Goal: Task Accomplishment & Management: Manage account settings

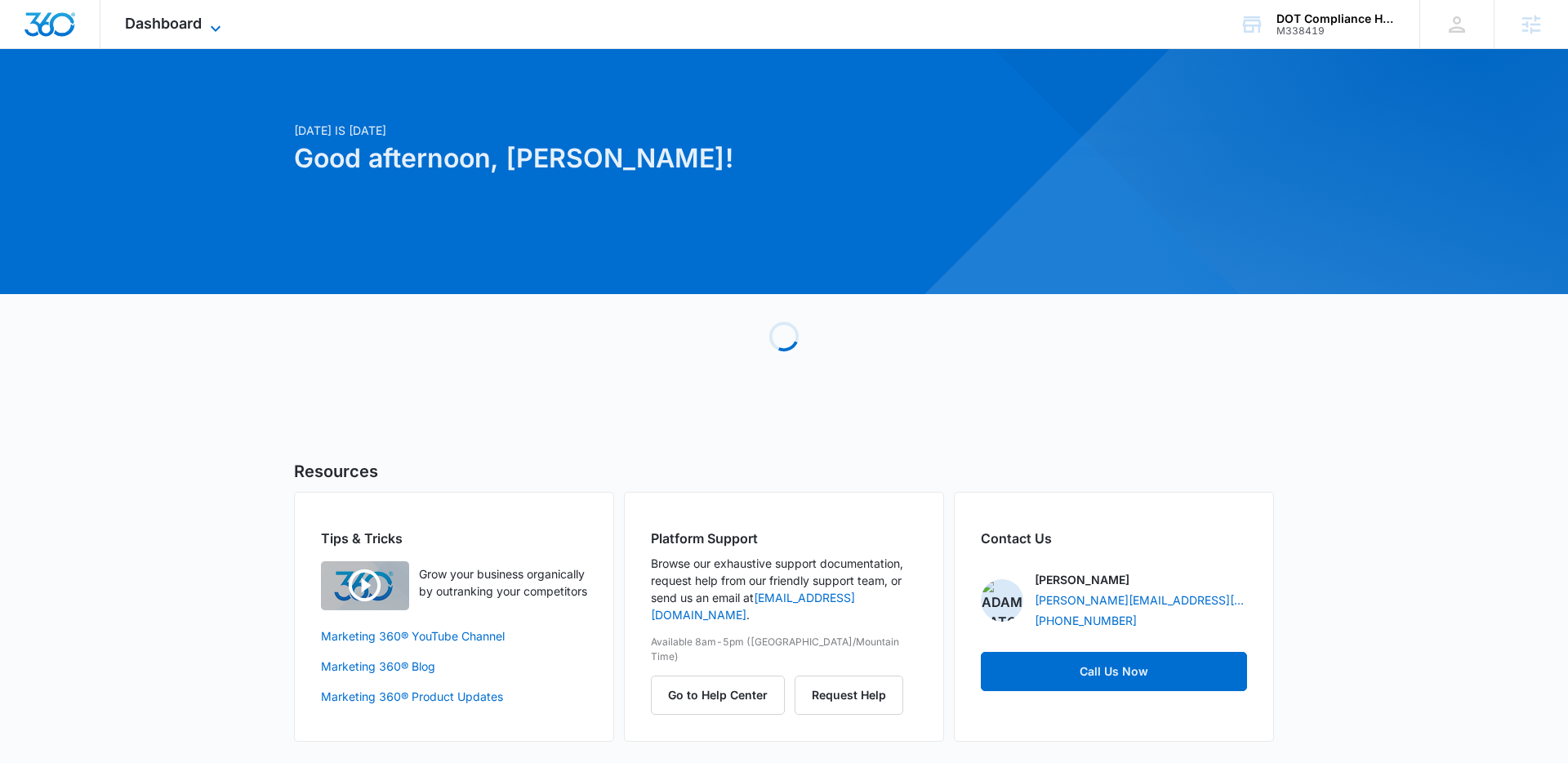
click at [213, 19] on icon at bounding box center [215, 28] width 20 height 20
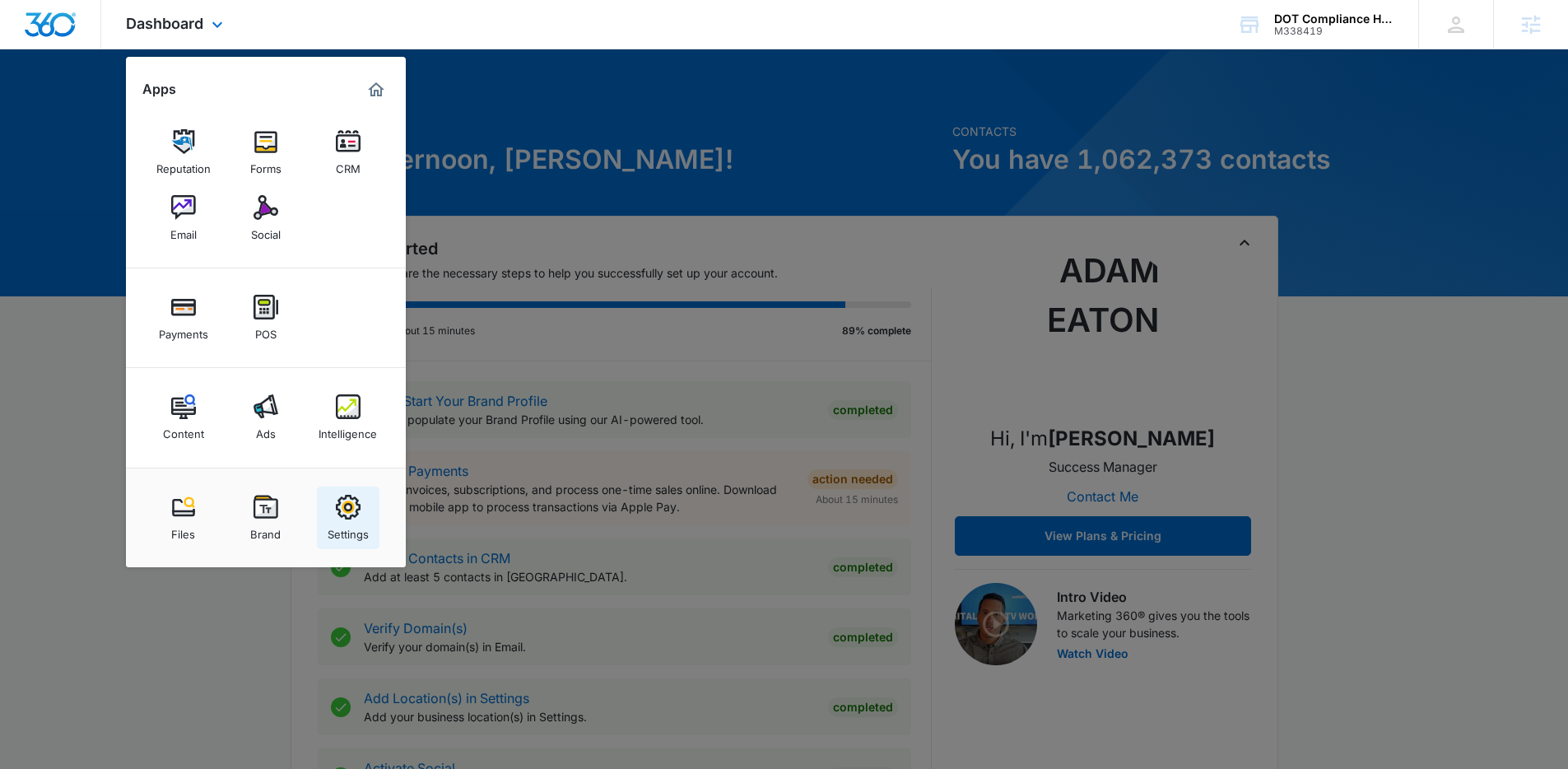
click at [358, 494] on img at bounding box center [348, 507] width 25 height 25
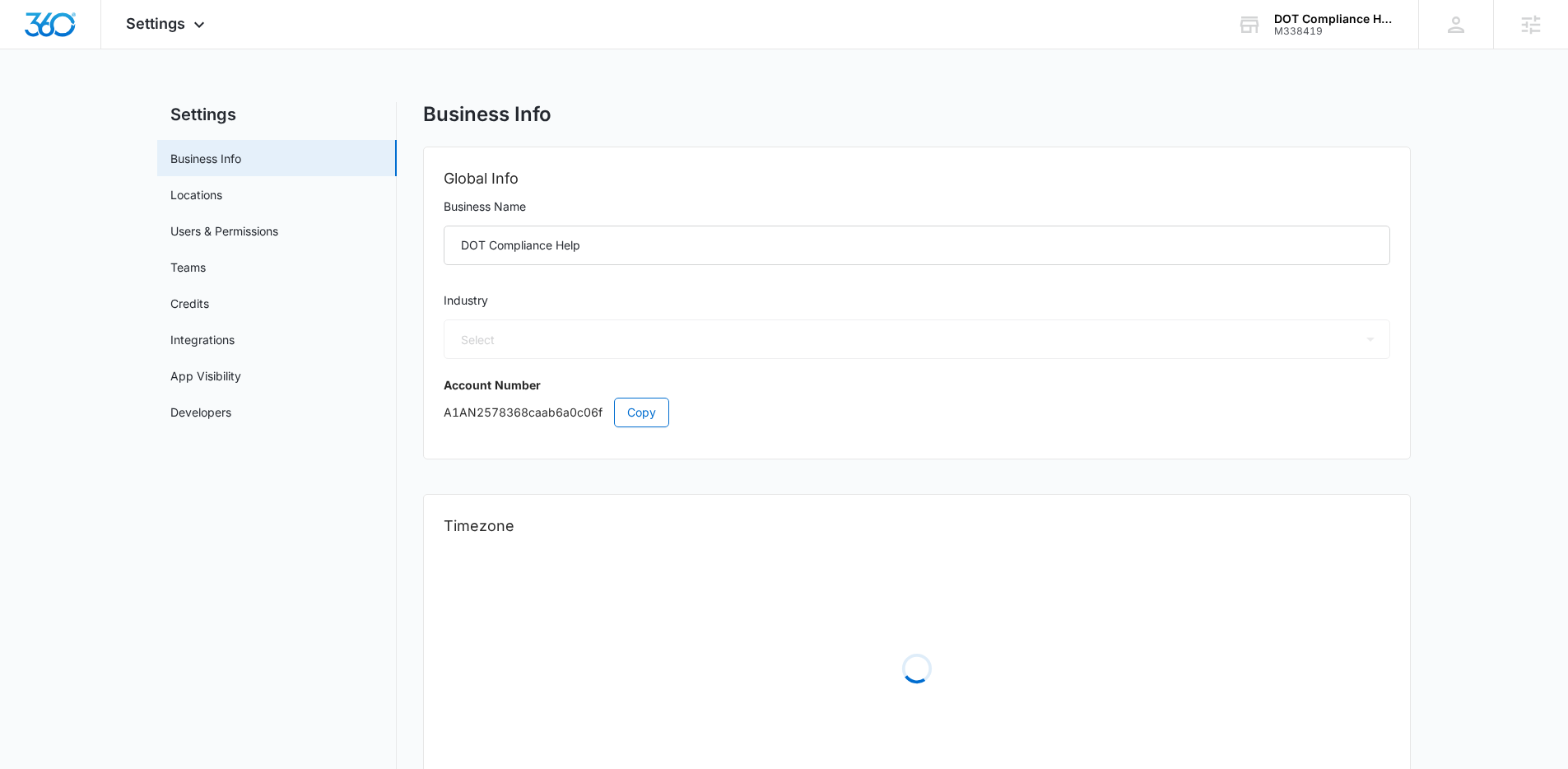
select select "32"
select select "US"
select select "America/Chicago"
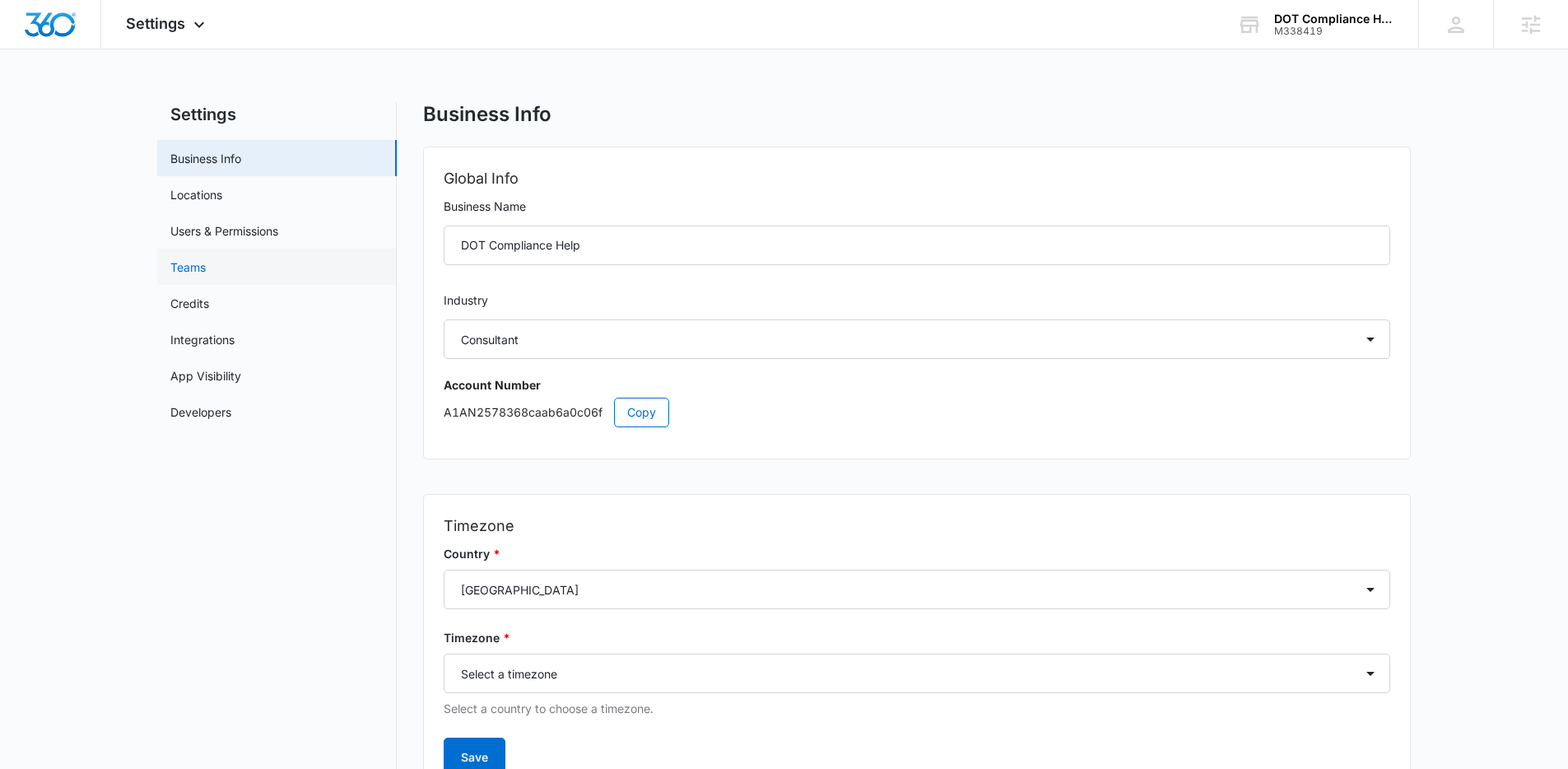
click at [205, 269] on link "Teams" at bounding box center [187, 267] width 35 height 17
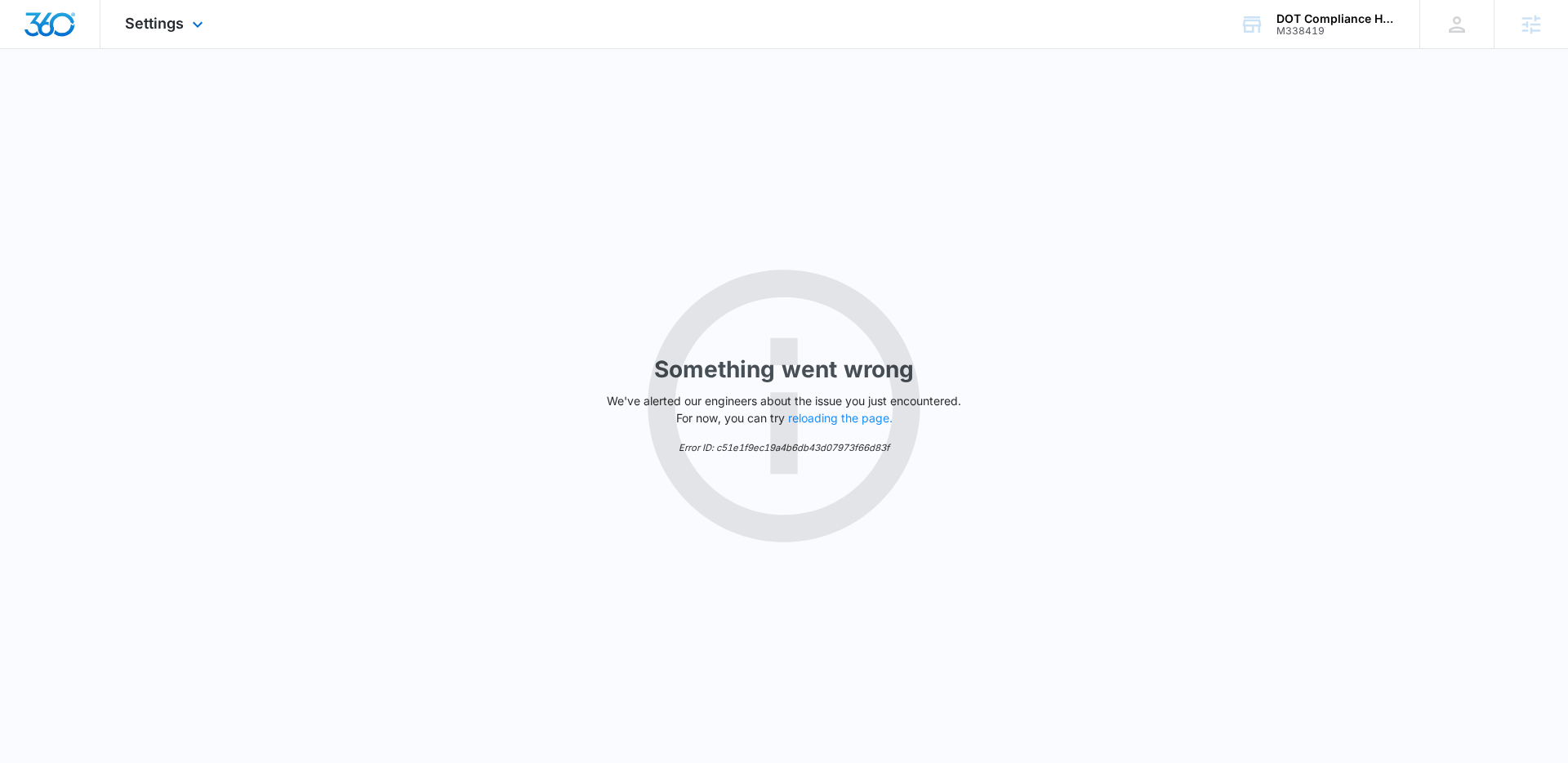
click at [177, 40] on div "Settings Apps Reputation Forms CRM Email Social Payments POS Content Ads Intell…" at bounding box center [166, 23] width 132 height 48
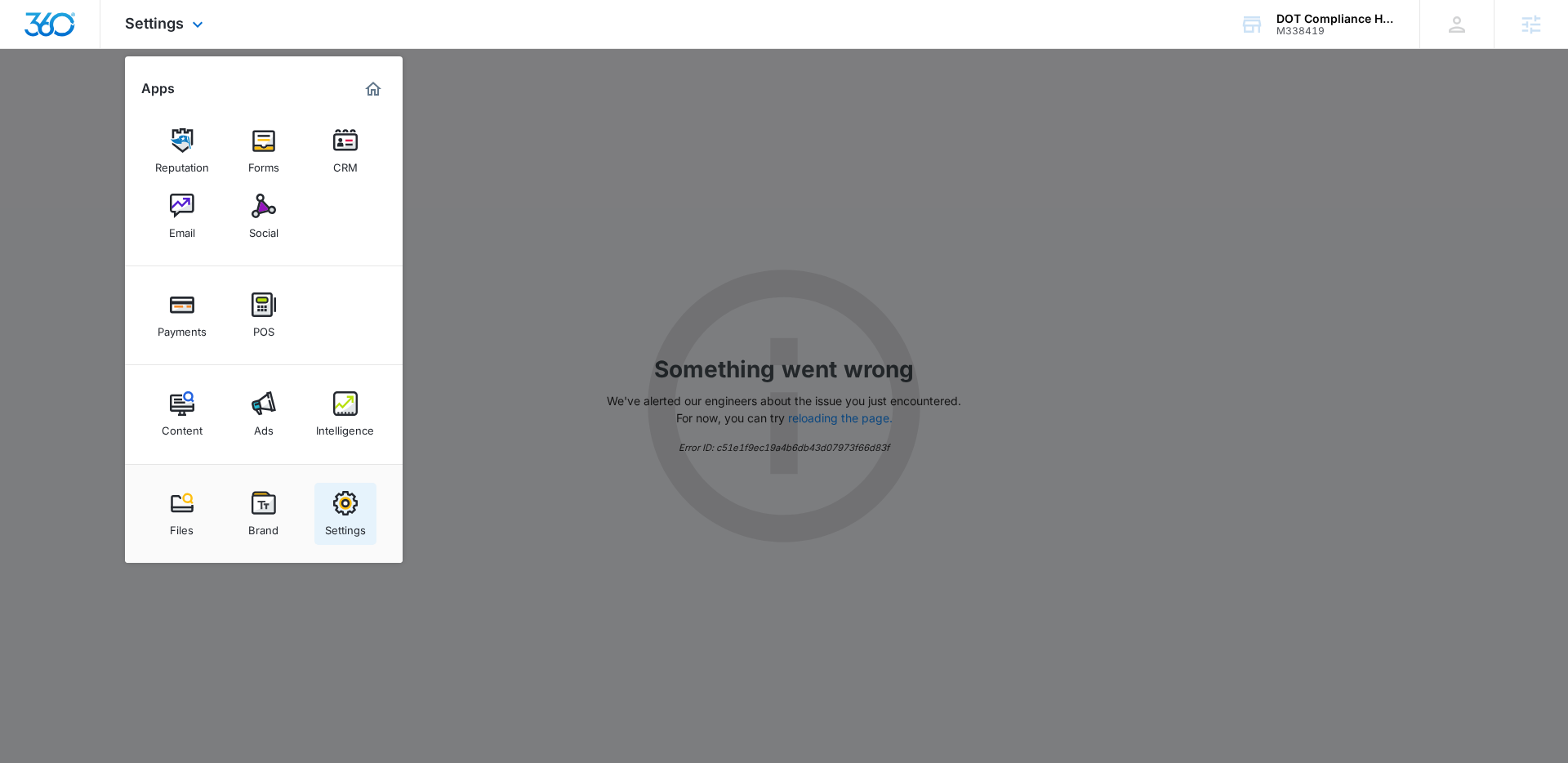
click at [358, 507] on link "Settings" at bounding box center [346, 514] width 62 height 62
select select "32"
select select "US"
select select "America/Chicago"
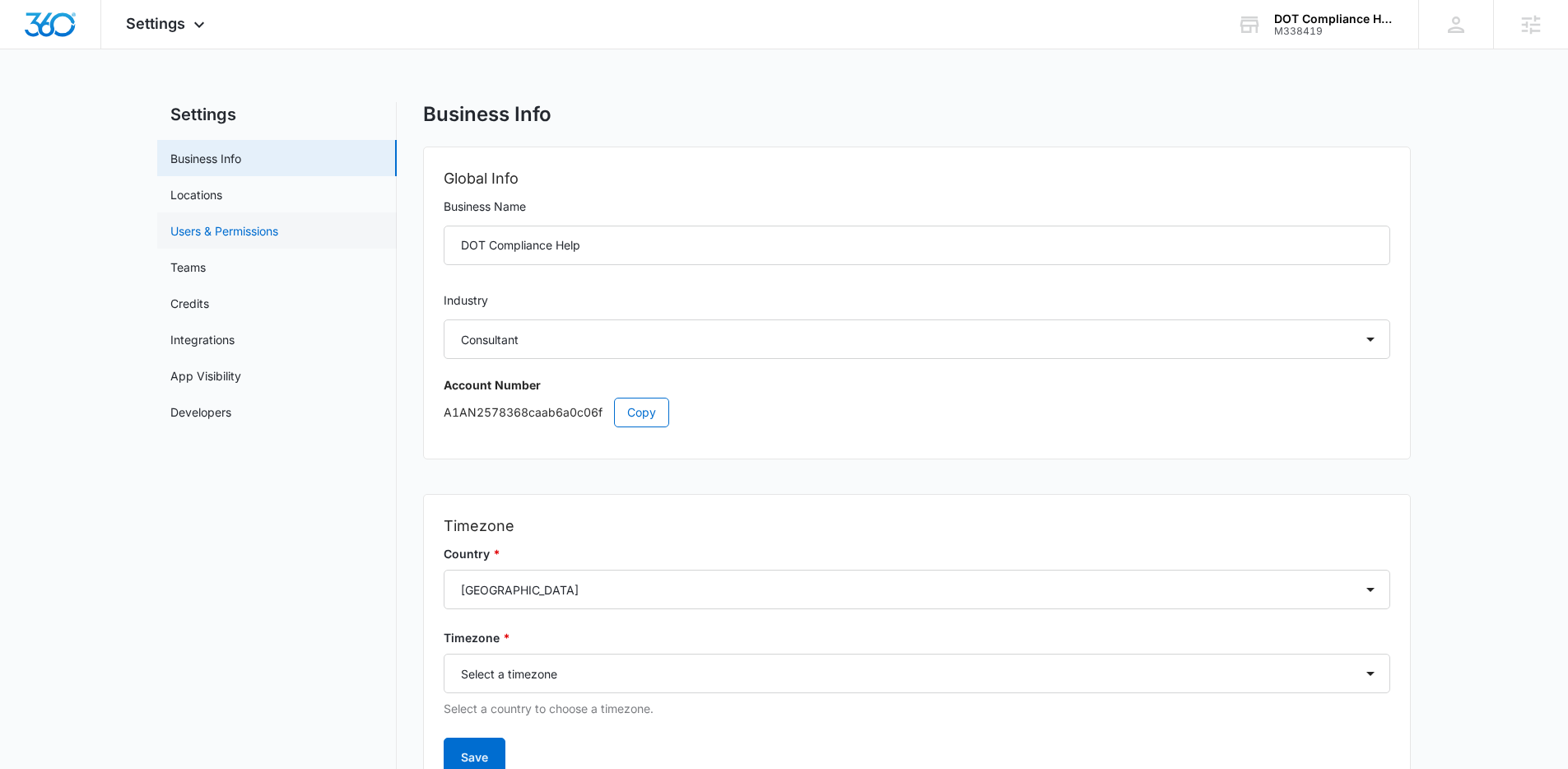
click at [223, 239] on link "Users & Permissions" at bounding box center [224, 231] width 108 height 17
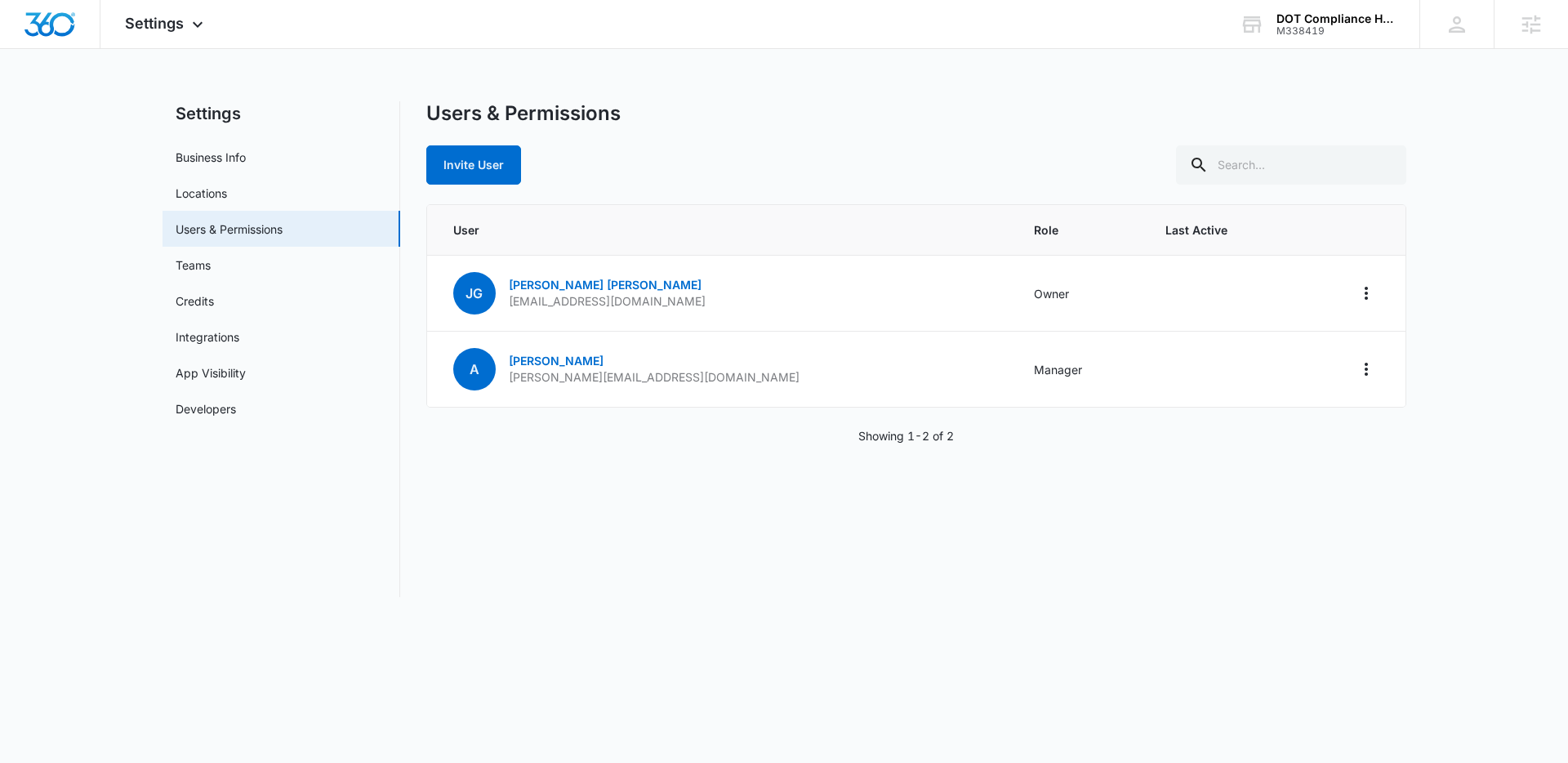
click at [550, 522] on div "Users & Permissions Invite User User Role Last Active jg jerry griggs admin@dot…" at bounding box center [916, 350] width 980 height 496
click at [490, 184] on button "Invite User" at bounding box center [474, 165] width 95 height 39
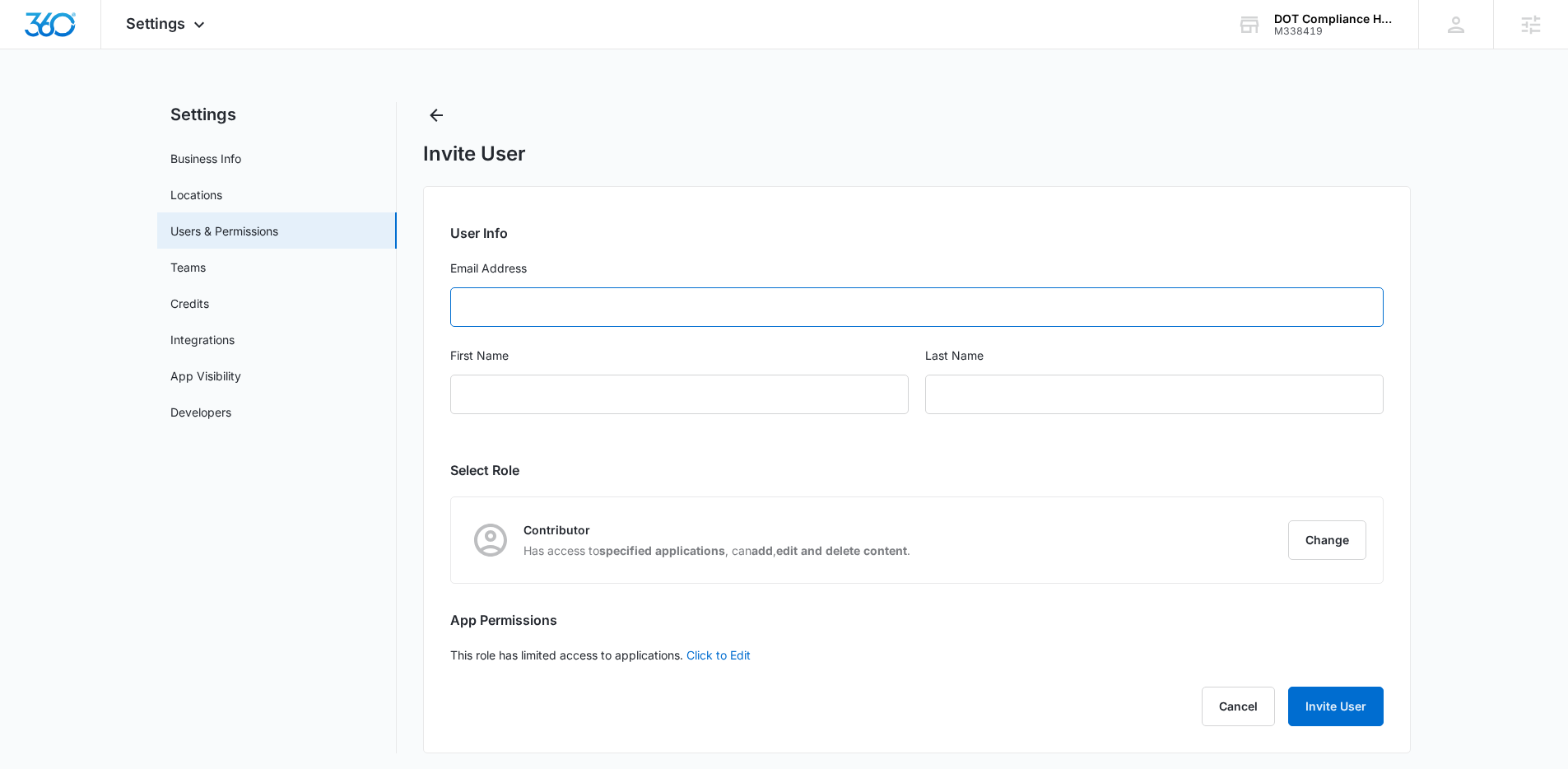
click at [561, 298] on input "Email Address" at bounding box center [918, 307] width 934 height 40
paste input "carolineb@dothelpnow.com"
drag, startPoint x: 512, startPoint y: 311, endPoint x: 461, endPoint y: 308, distance: 51.1
click at [461, 308] on input "carolineb@dothelpnow.com" at bounding box center [918, 307] width 934 height 40
type input "carolineb@dothelpnow.com"
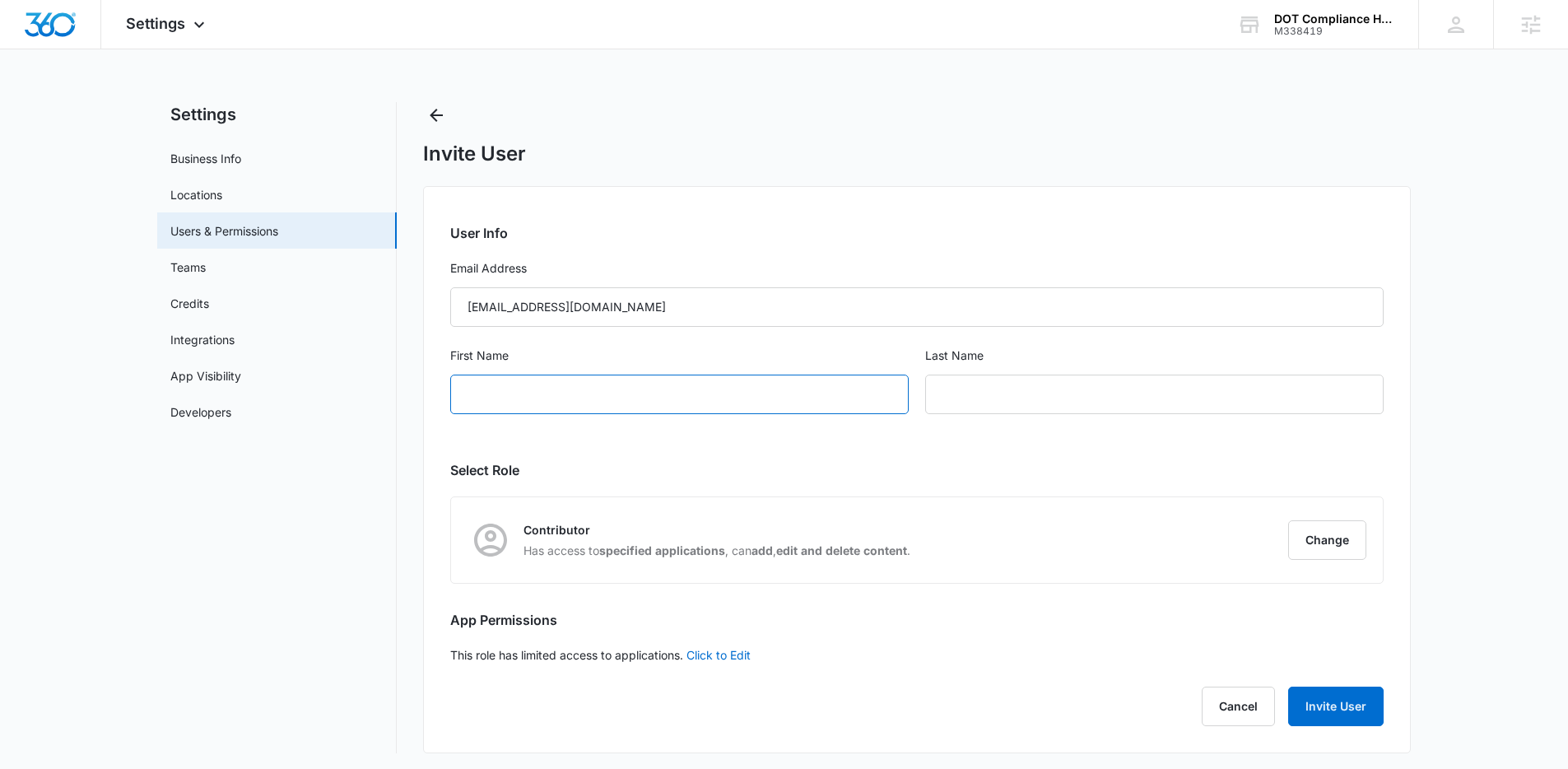
click at [516, 400] on input "First Name" at bounding box center [680, 395] width 458 height 40
paste input "caroline"
type input "caroline"
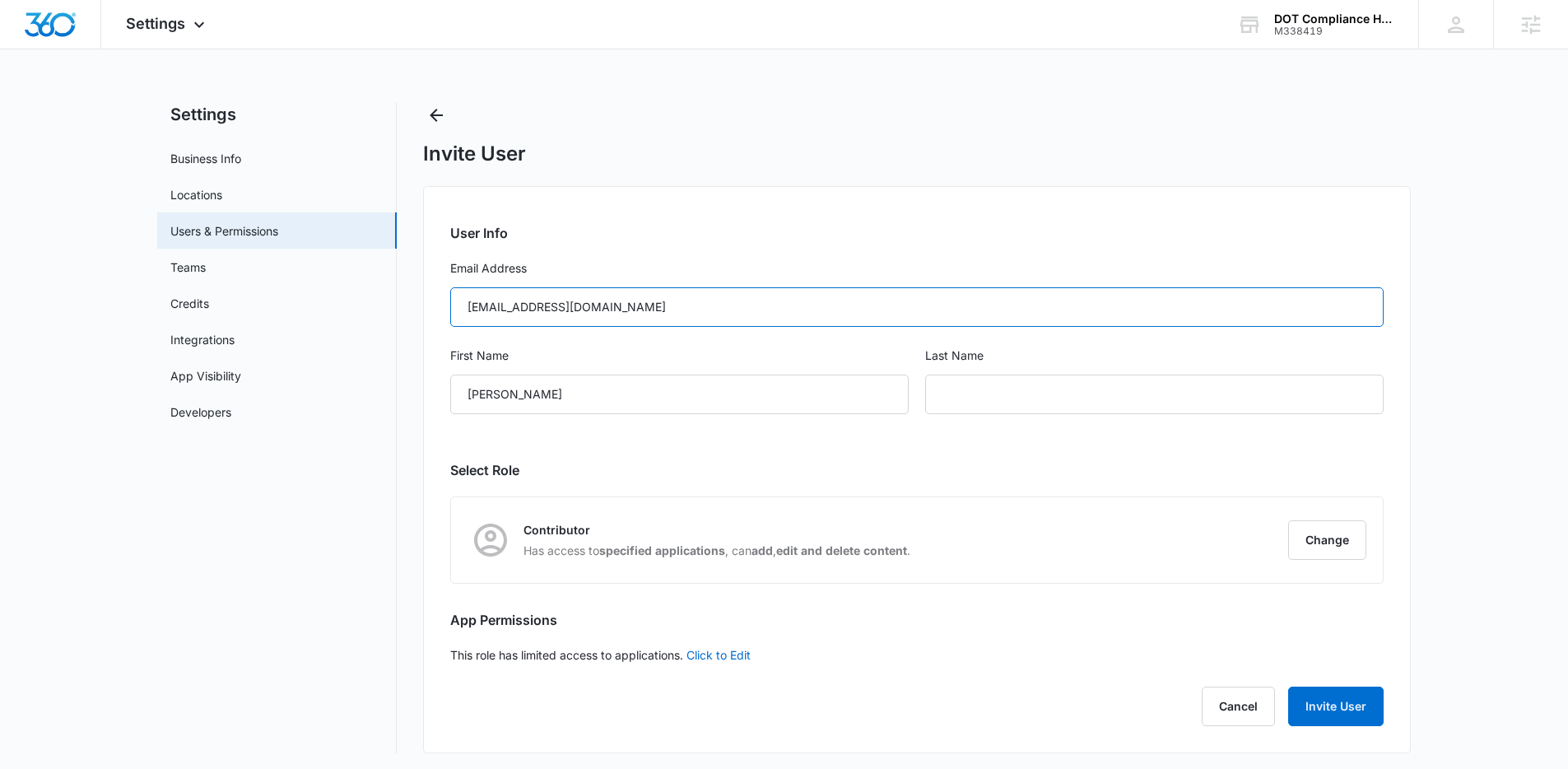
click at [545, 300] on input "carolineb@dothelpnow.com" at bounding box center [918, 307] width 934 height 40
click at [545, 299] on input "carolineb@dothelpnow.com" at bounding box center [918, 307] width 934 height 40
click at [1042, 399] on input "text" at bounding box center [1154, 395] width 458 height 40
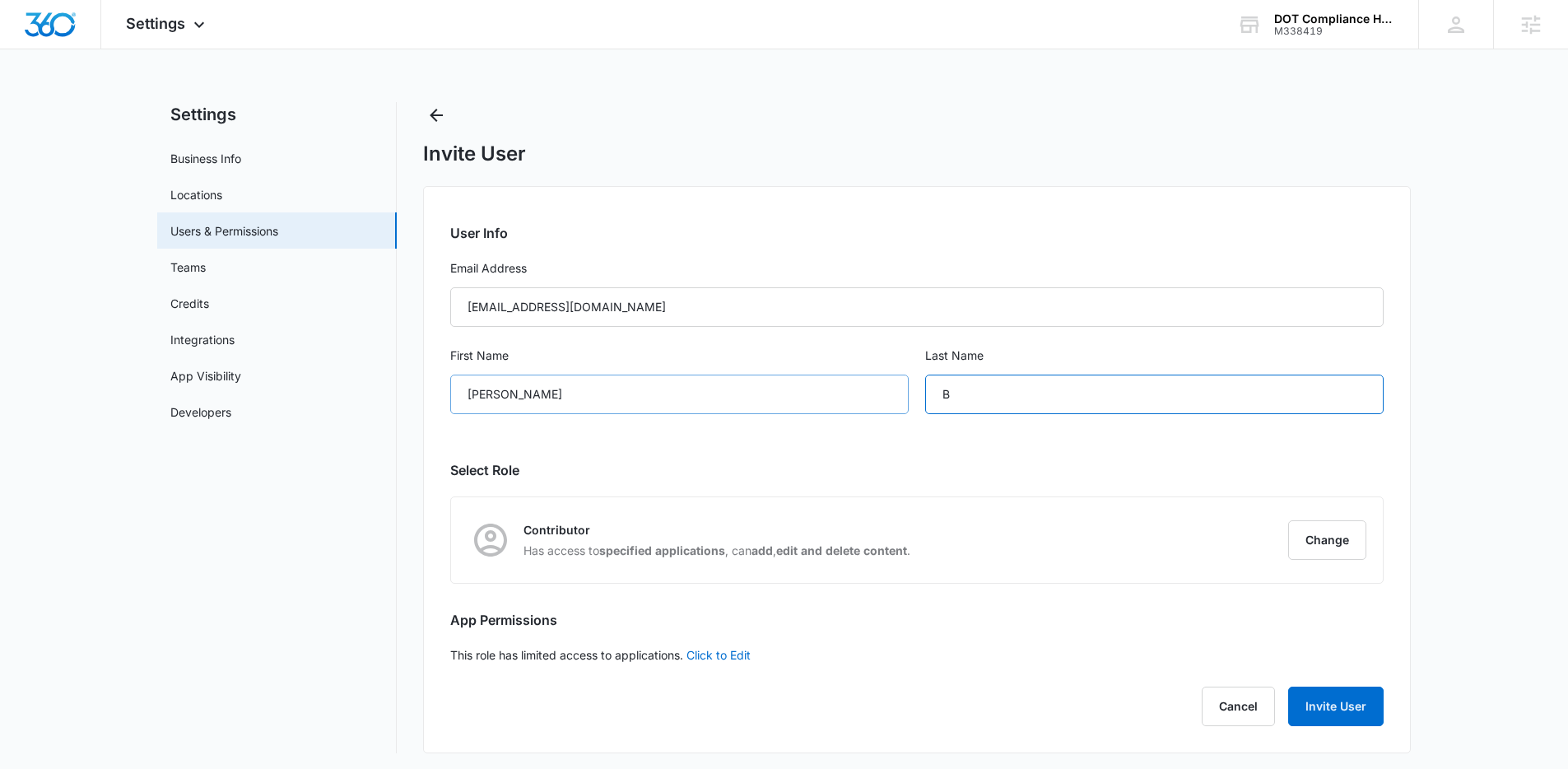
type input "B"
click at [474, 394] on input "caroline" at bounding box center [680, 395] width 458 height 40
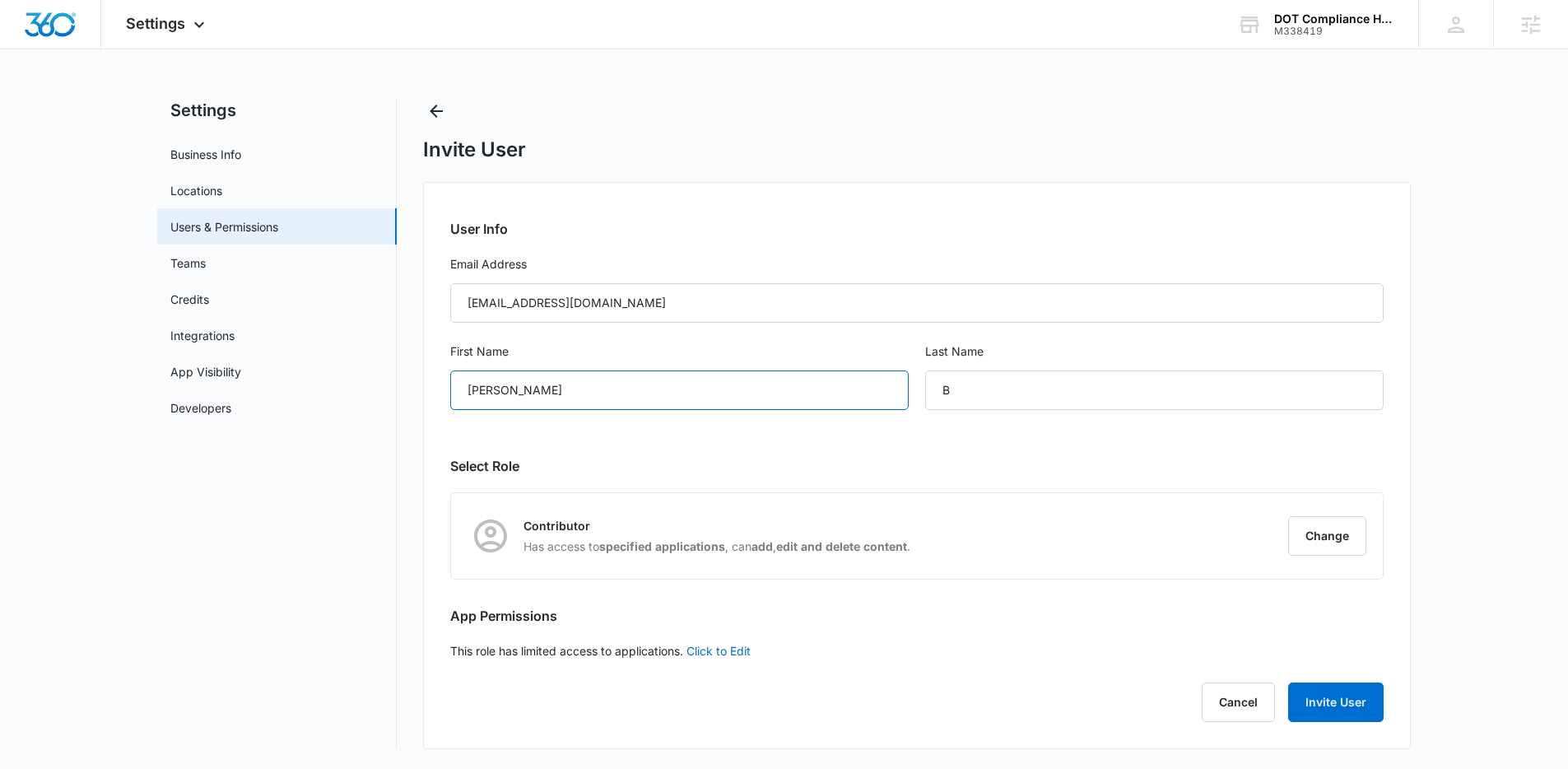
type input "Caroline"
click at [843, 550] on strong "edit and delete content" at bounding box center [842, 545] width 131 height 14
click at [1311, 539] on button "Change" at bounding box center [1327, 536] width 79 height 40
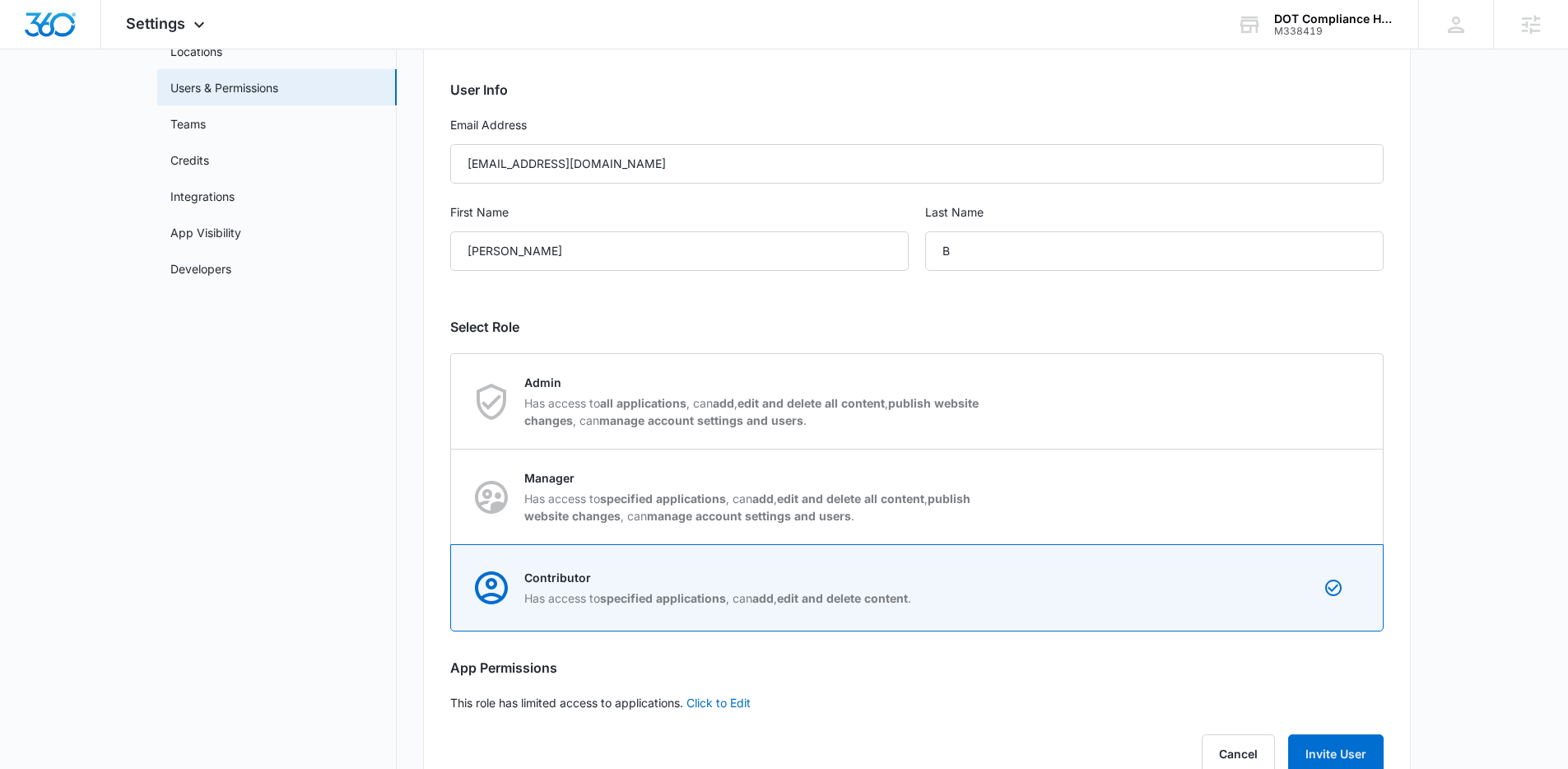
scroll to position [195, 0]
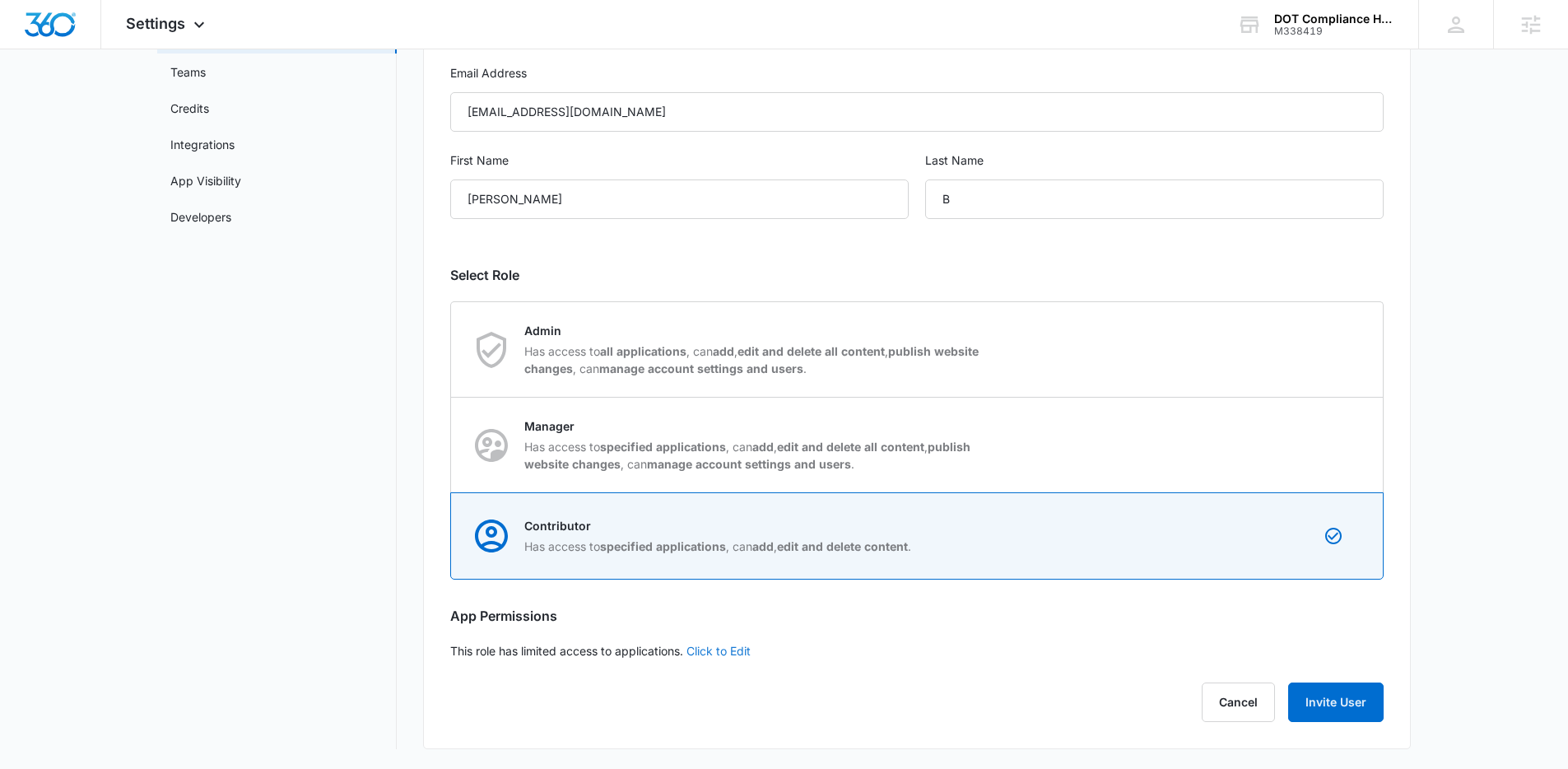
click at [715, 648] on link "Click to Edit" at bounding box center [719, 651] width 64 height 14
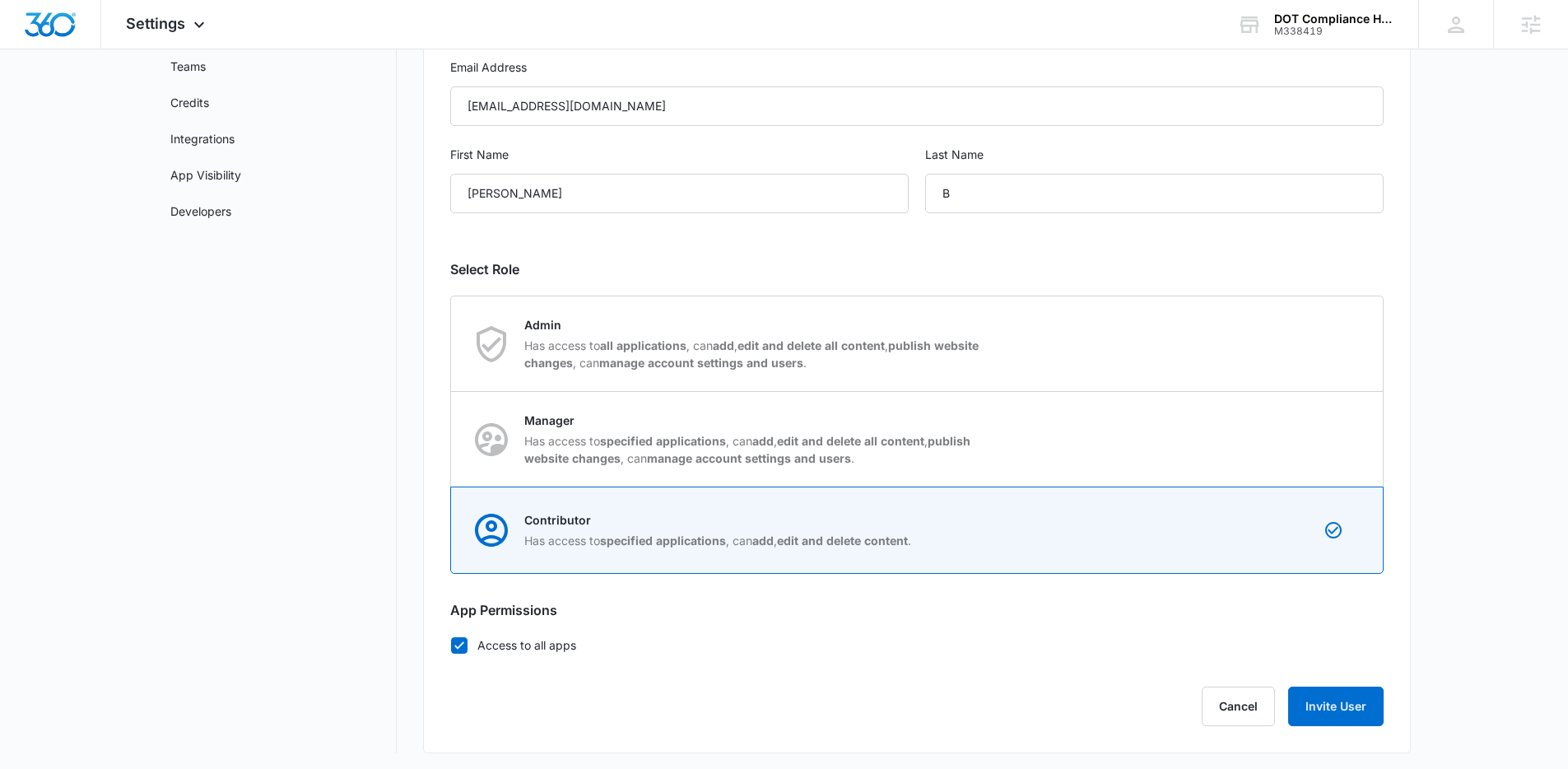
scroll to position [205, 0]
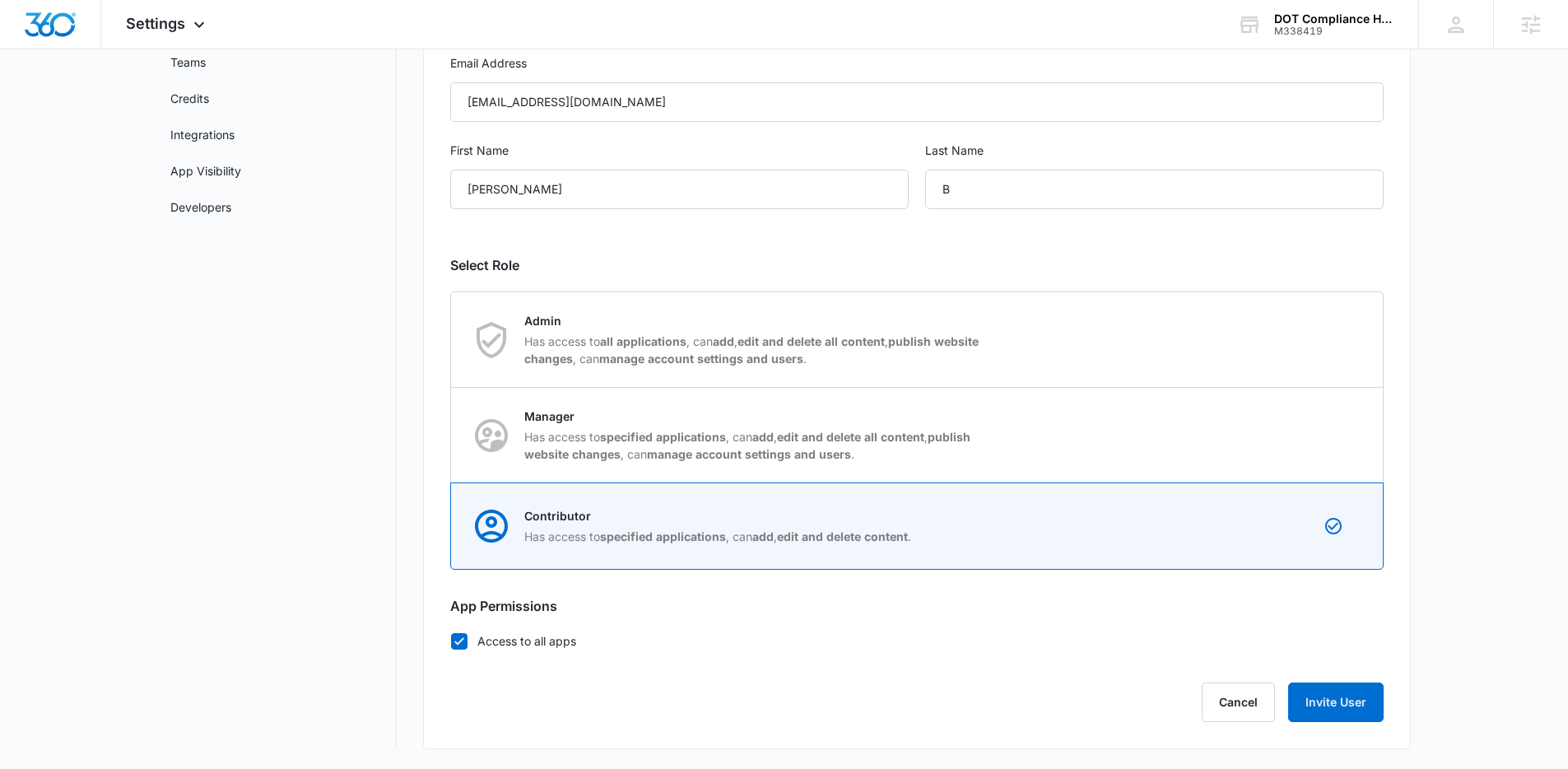
click at [462, 648] on icon at bounding box center [459, 641] width 15 height 15
click at [451, 641] on input "Access to all apps" at bounding box center [451, 640] width 1 height 1
checkbox input "false"
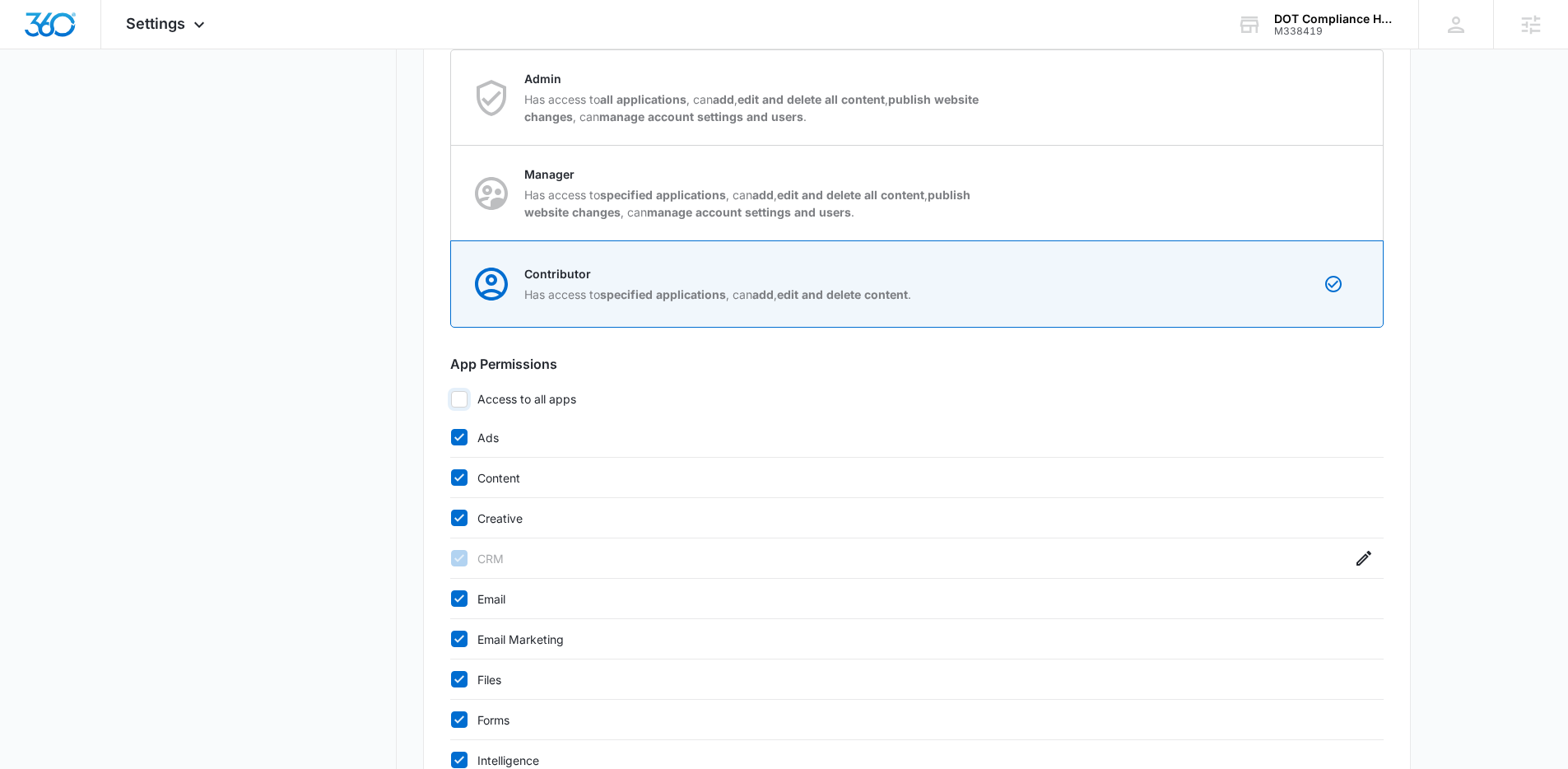
scroll to position [742, 0]
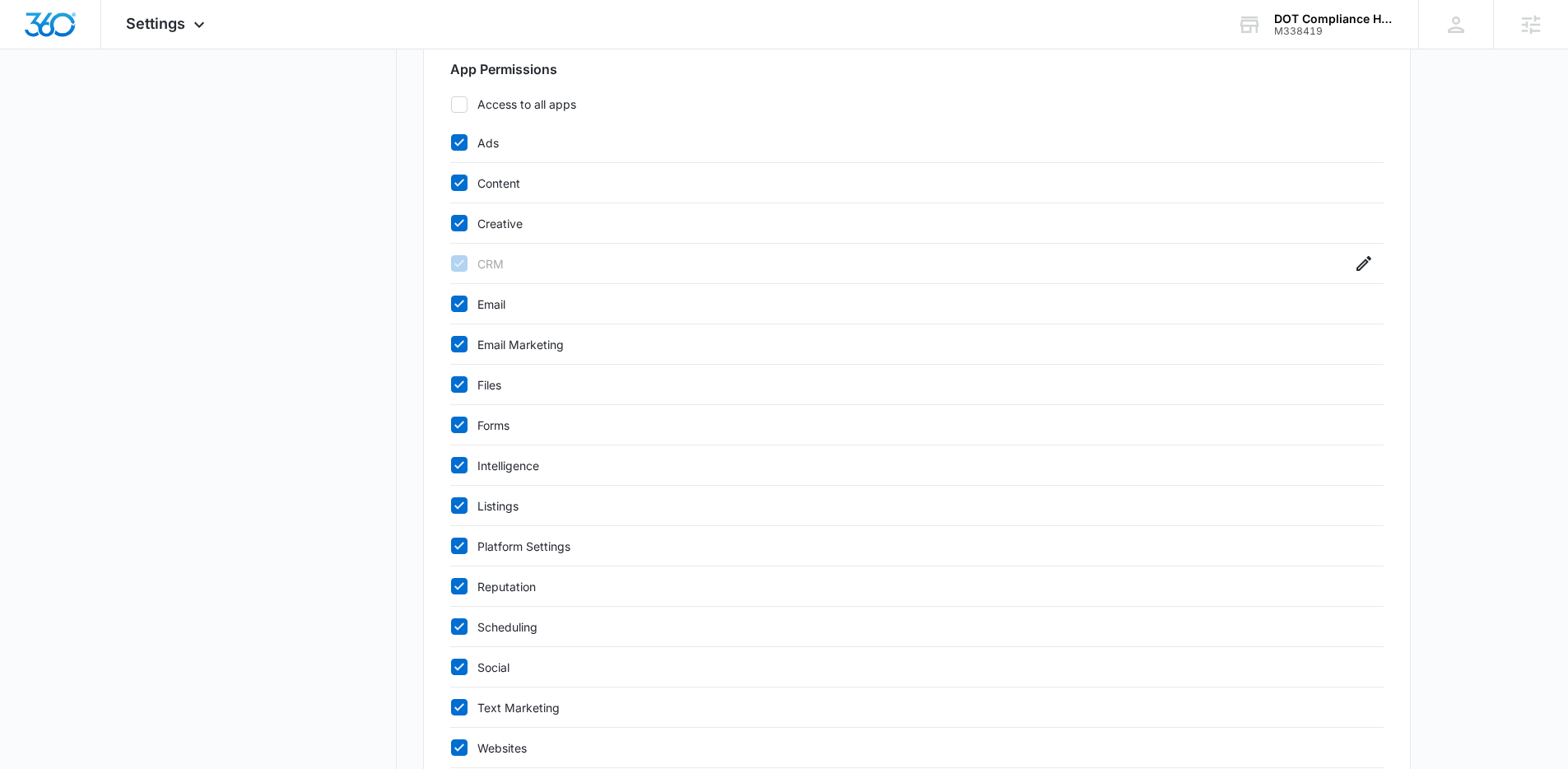
click at [458, 147] on icon at bounding box center [459, 143] width 15 height 15
click at [451, 143] on input "Ads" at bounding box center [451, 142] width 1 height 1
checkbox input "false"
click at [458, 180] on icon at bounding box center [459, 183] width 15 height 15
click at [451, 183] on input "Content" at bounding box center [451, 183] width 1 height 1
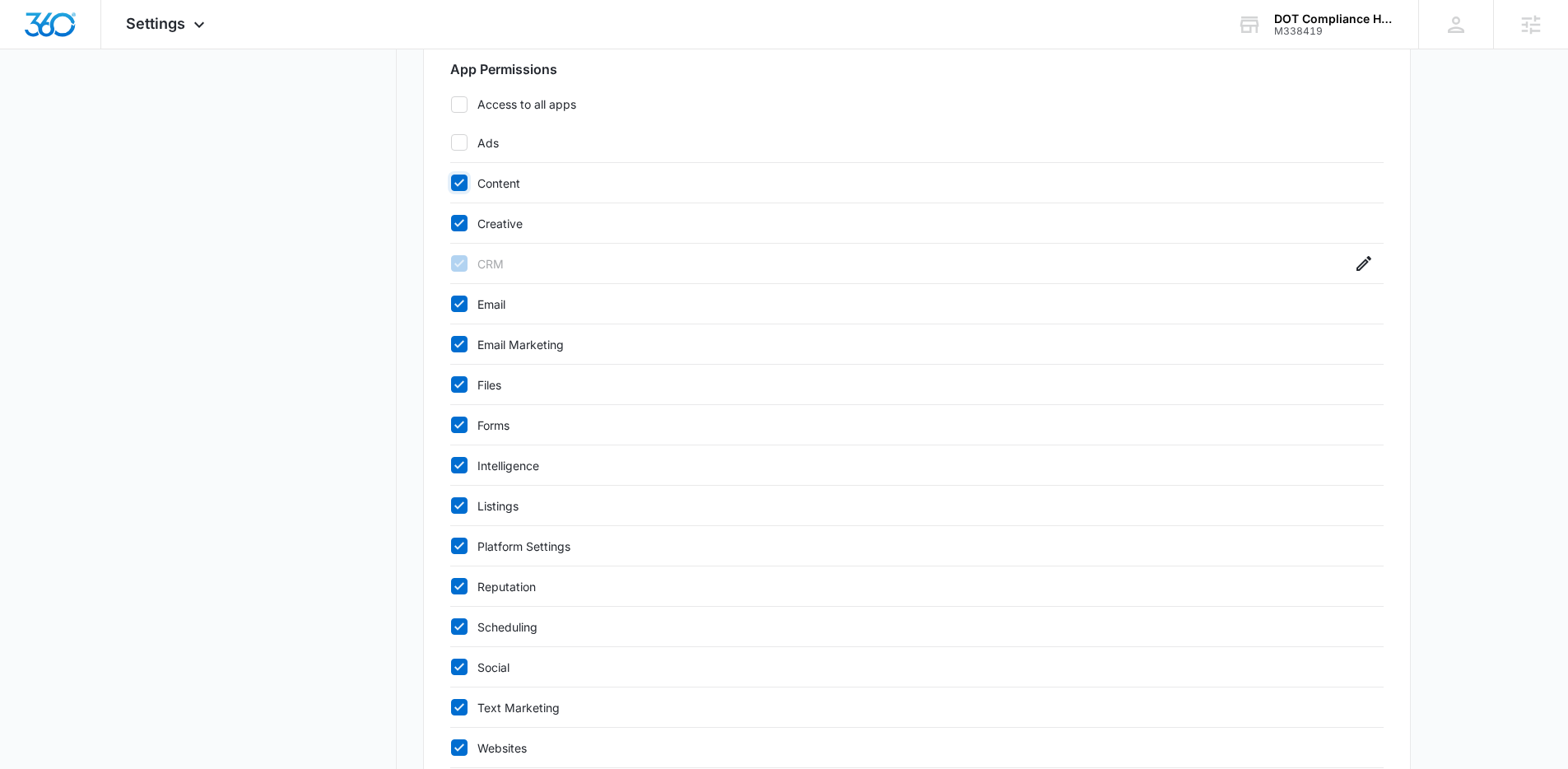
checkbox input "false"
click at [457, 218] on icon at bounding box center [459, 224] width 15 height 15
click at [451, 224] on input "Creative" at bounding box center [451, 224] width 1 height 1
checkbox input "false"
click at [1363, 271] on icon "button" at bounding box center [1363, 263] width 20 height 20
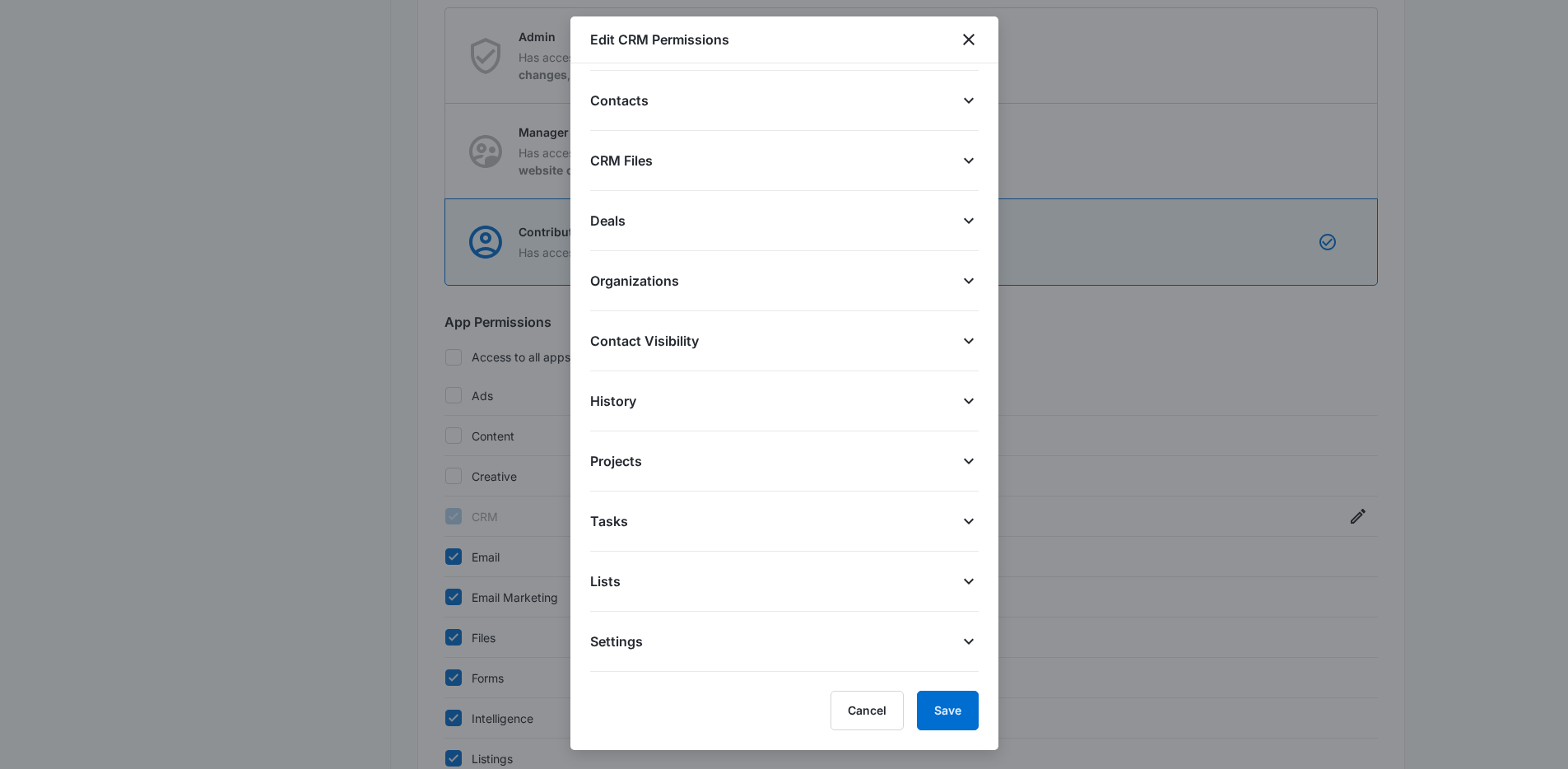
scroll to position [0, 0]
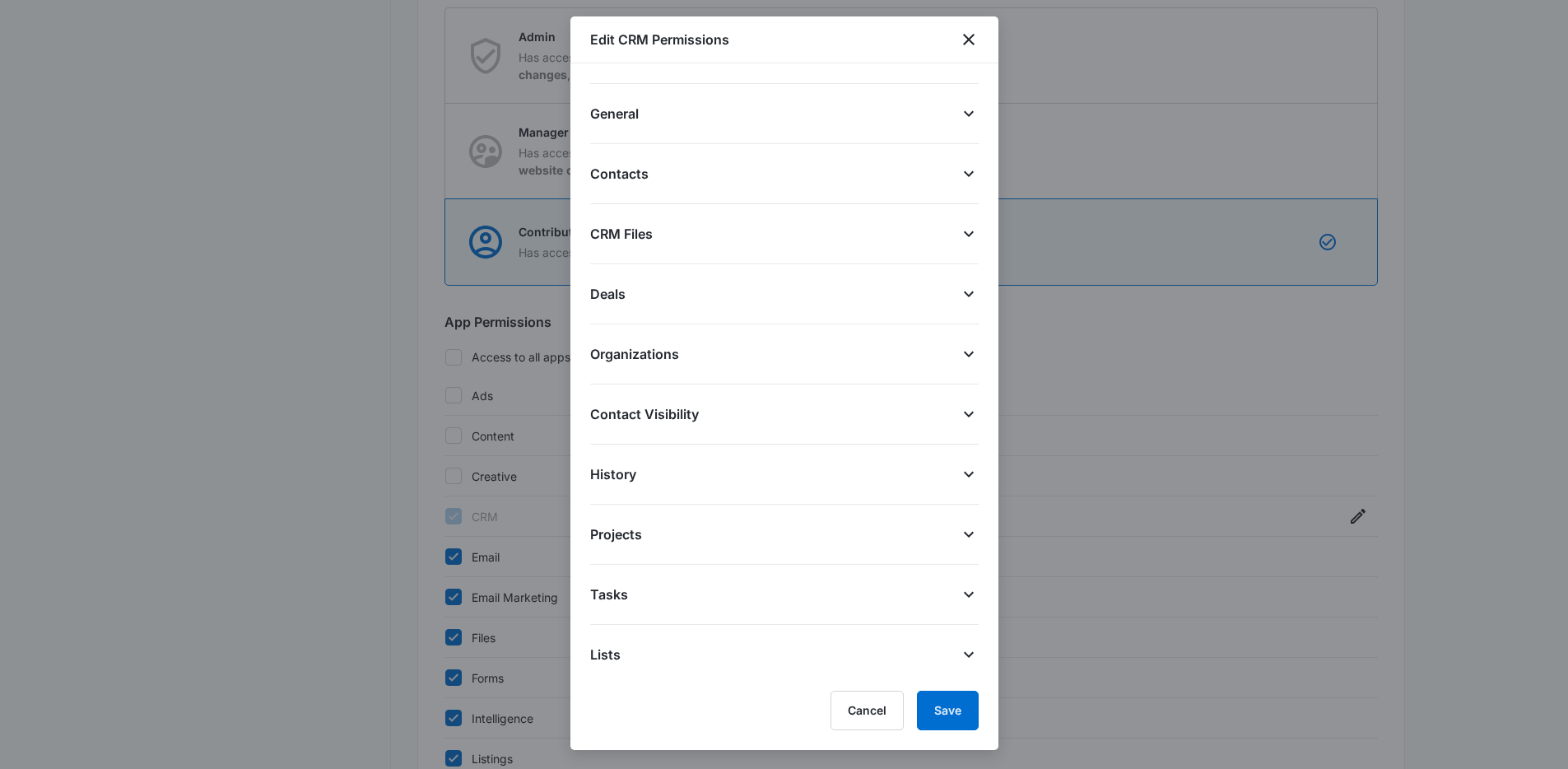
click at [960, 110] on icon at bounding box center [969, 114] width 20 height 20
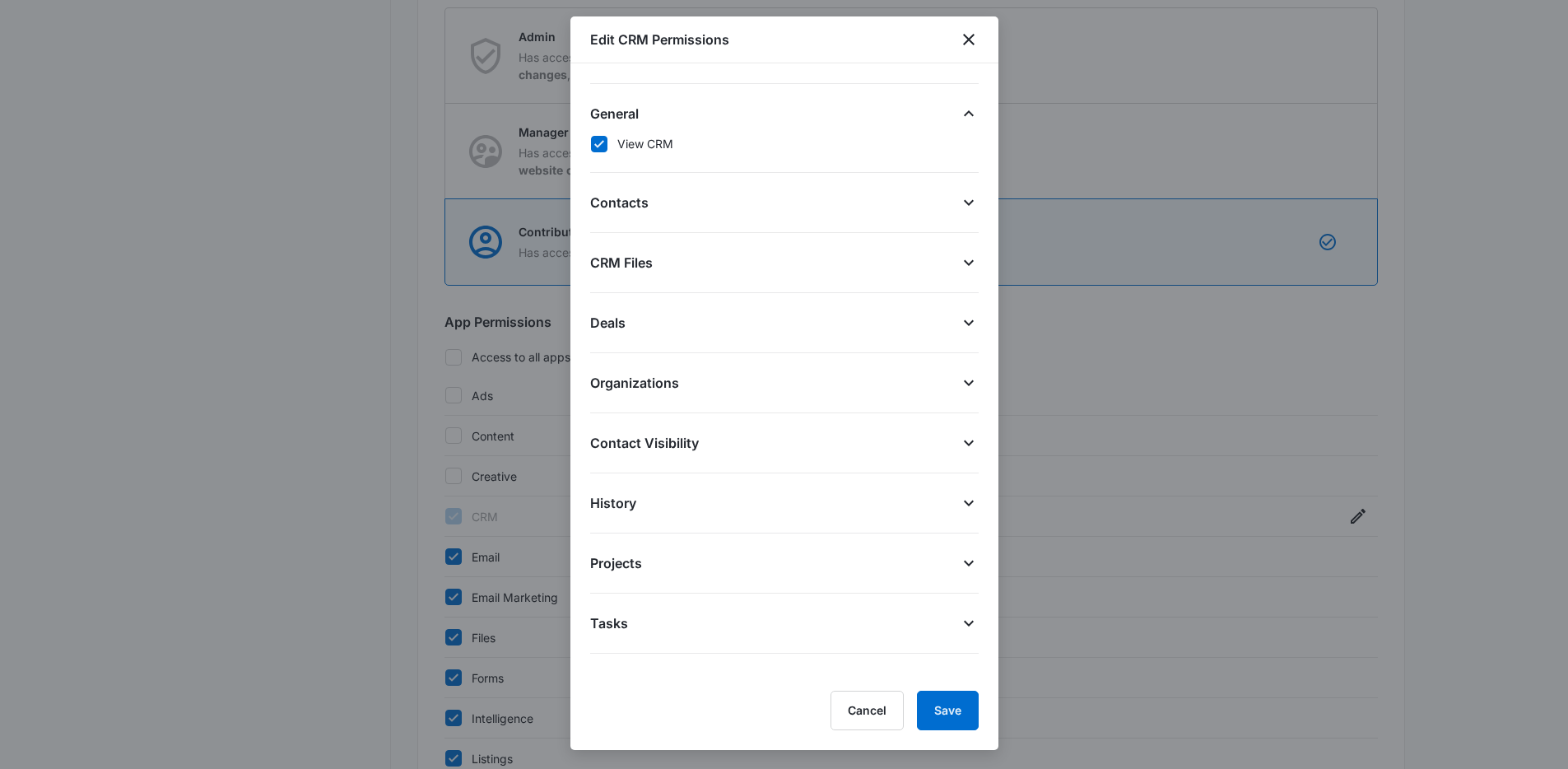
click at [959, 199] on icon at bounding box center [969, 202] width 20 height 20
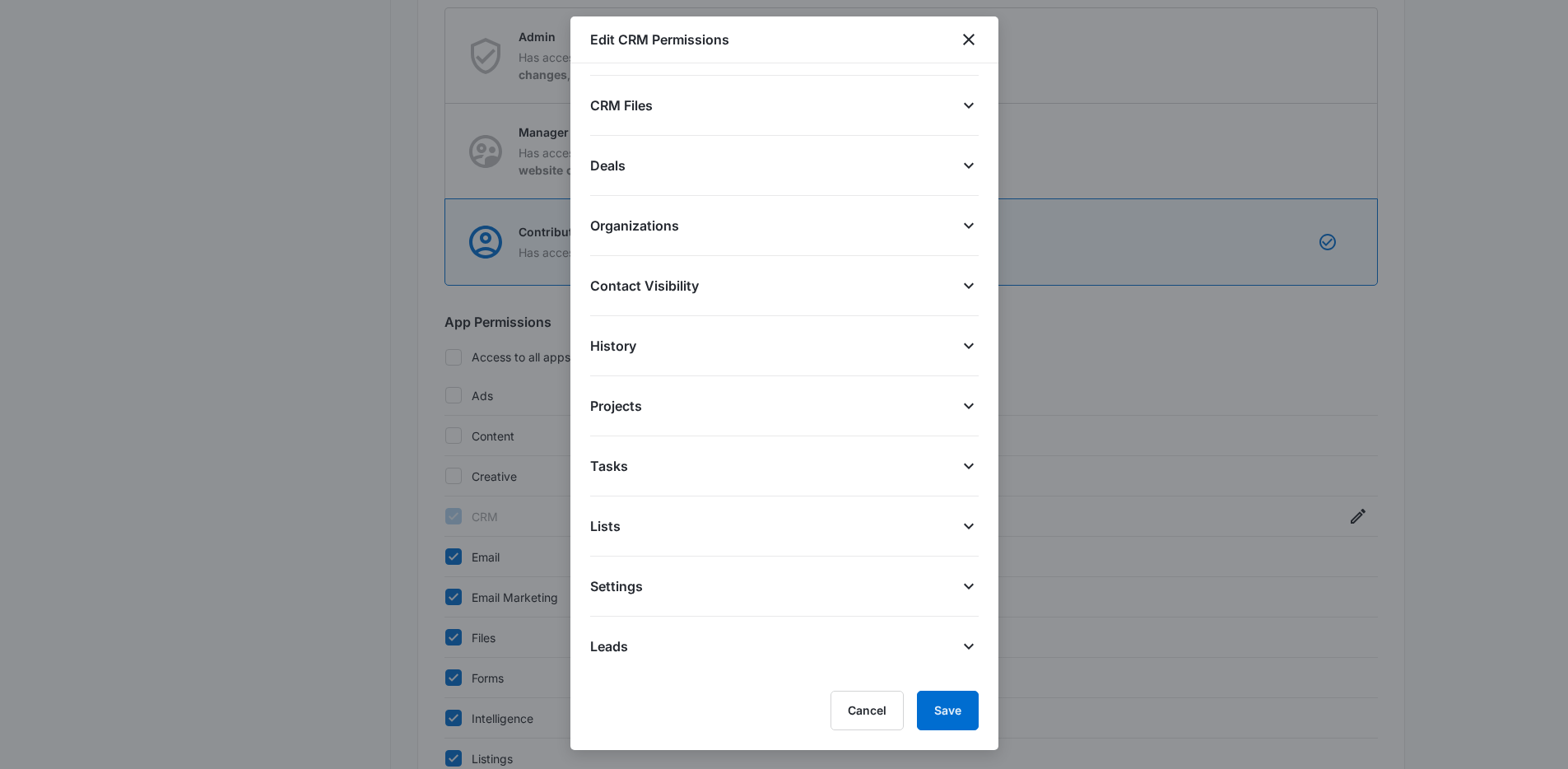
scroll to position [270, 0]
click at [879, 717] on button "Cancel" at bounding box center [866, 710] width 73 height 40
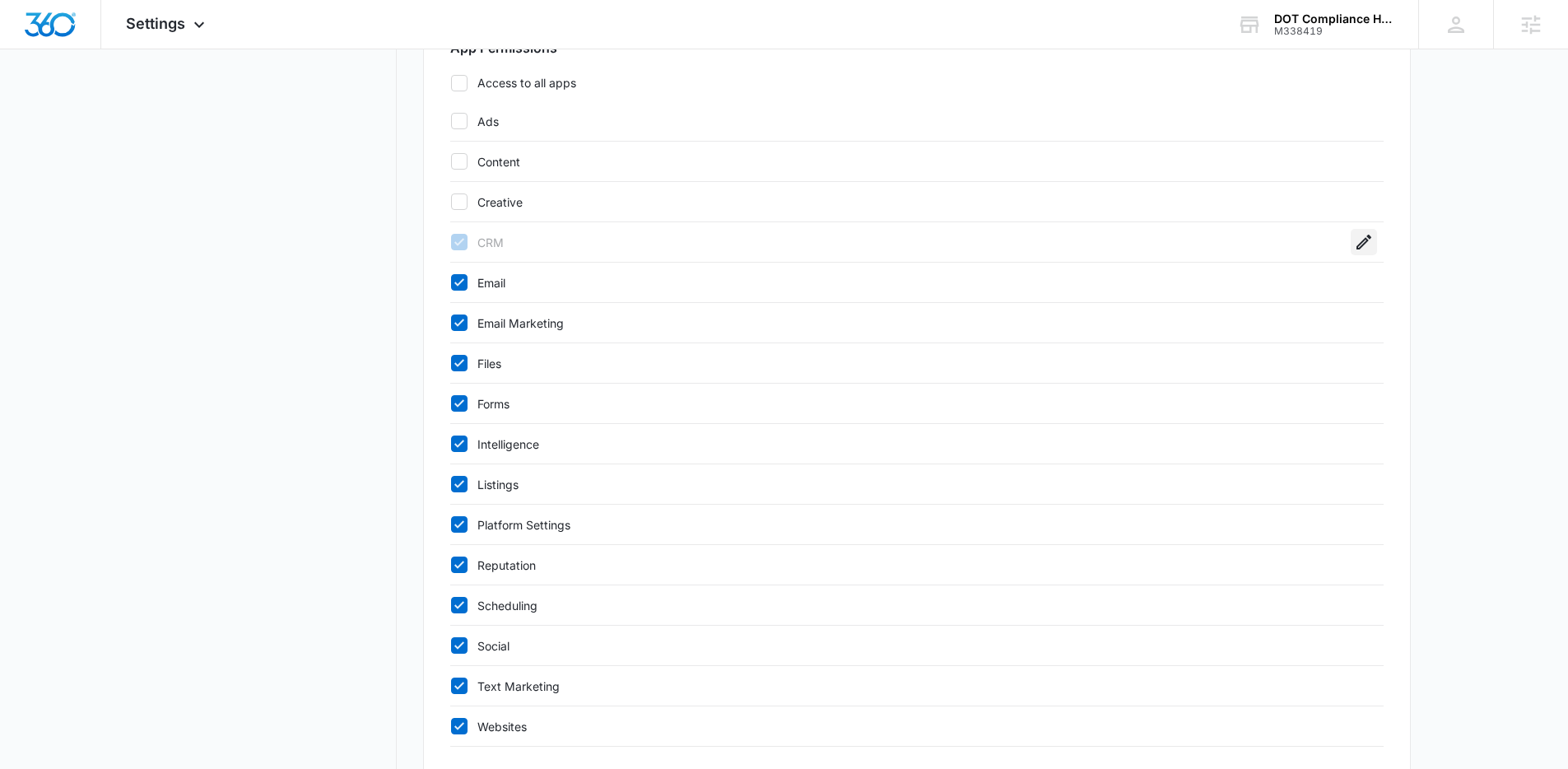
scroll to position [766, 0]
click at [459, 278] on icon at bounding box center [459, 278] width 9 height 8
click at [451, 279] on input "Email" at bounding box center [451, 279] width 1 height 1
checkbox input "false"
click at [465, 321] on icon at bounding box center [459, 319] width 15 height 15
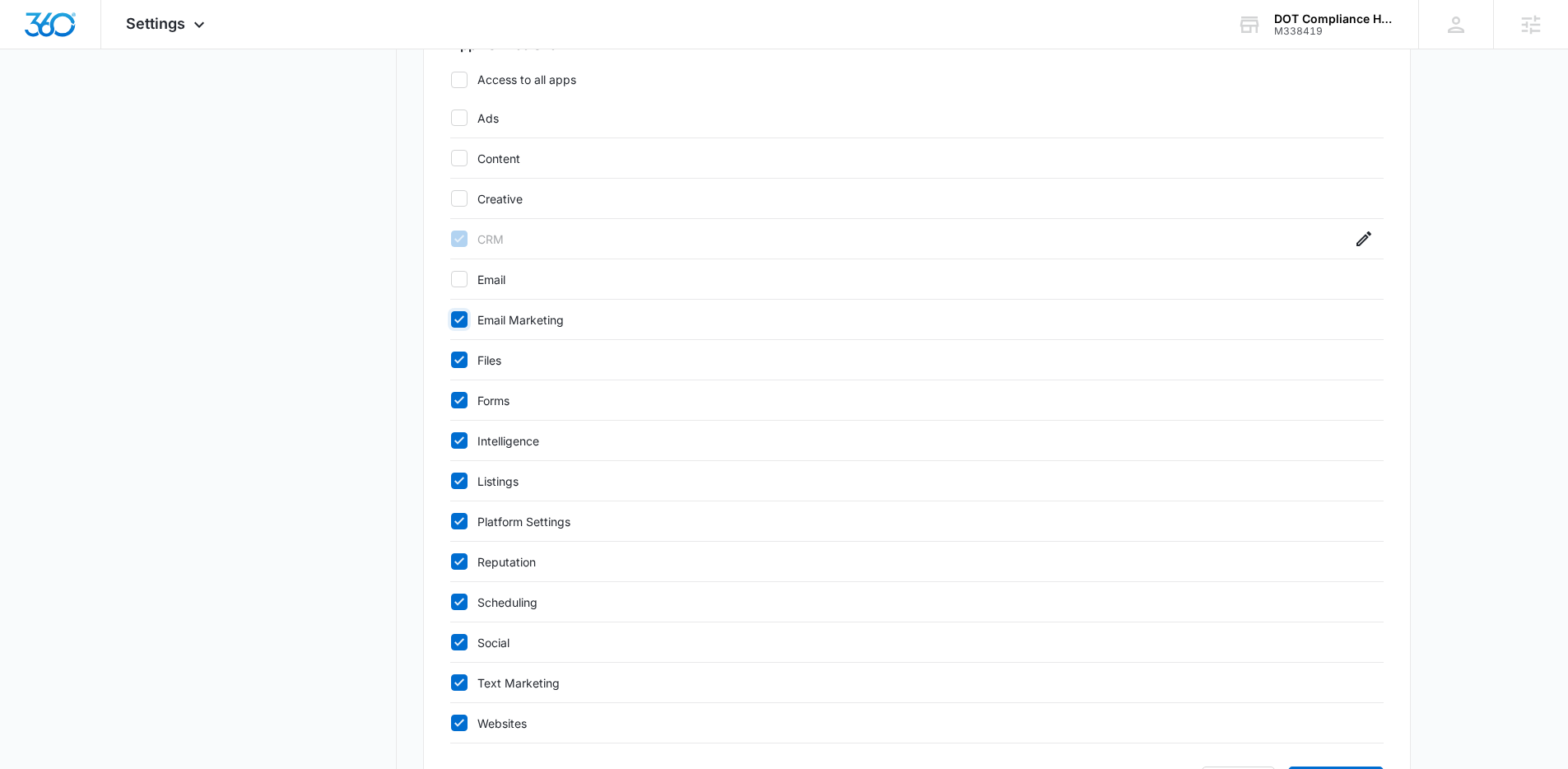
click at [451, 320] on input "Email Marketing" at bounding box center [451, 319] width 1 height 1
checkbox input "false"
click at [460, 362] on icon at bounding box center [459, 360] width 15 height 15
click at [451, 361] on input "Files" at bounding box center [451, 360] width 1 height 1
checkbox input "false"
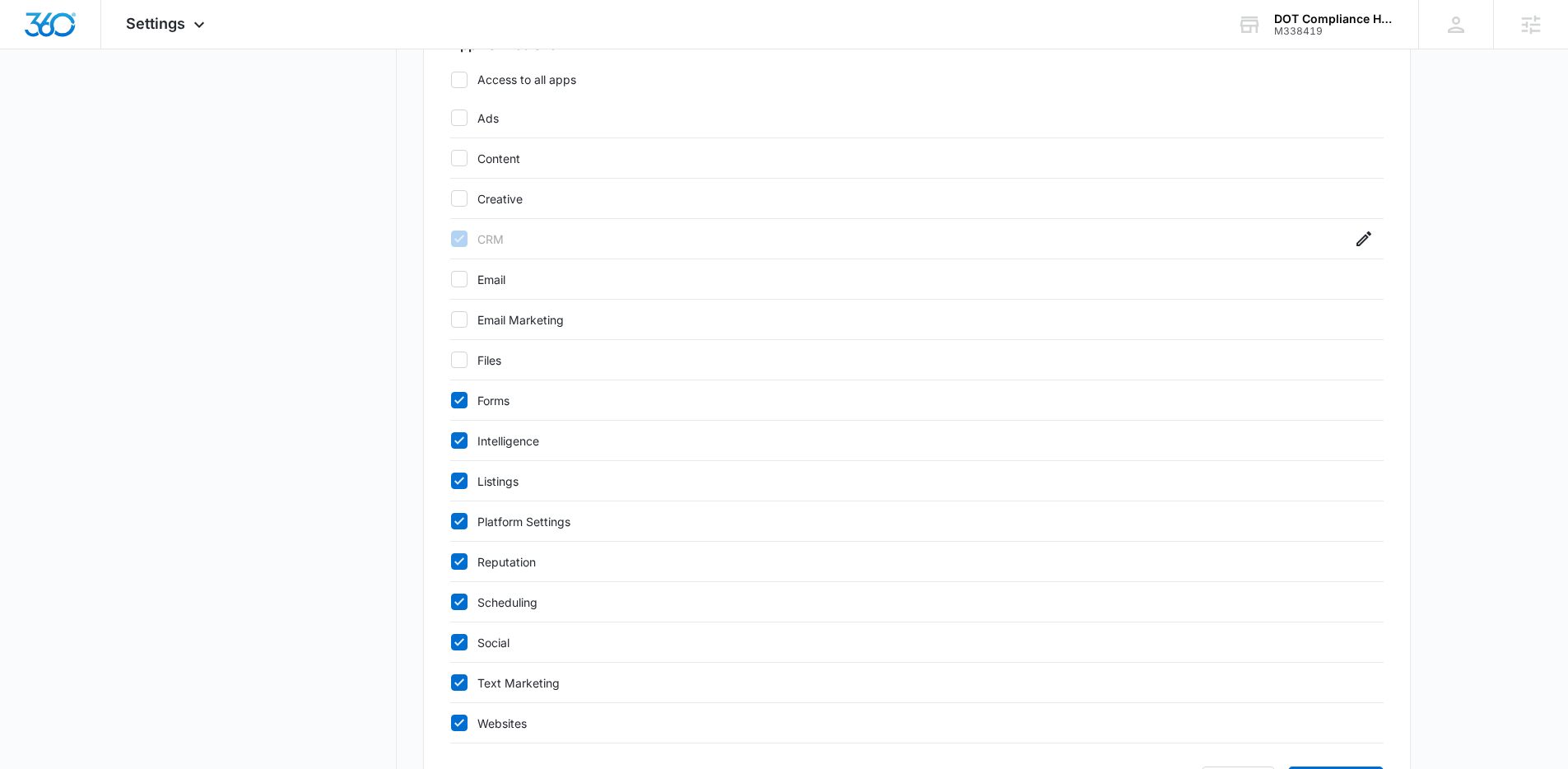
click at [461, 402] on icon at bounding box center [459, 401] width 15 height 15
click at [451, 401] on input "Forms" at bounding box center [451, 400] width 1 height 1
checkbox input "false"
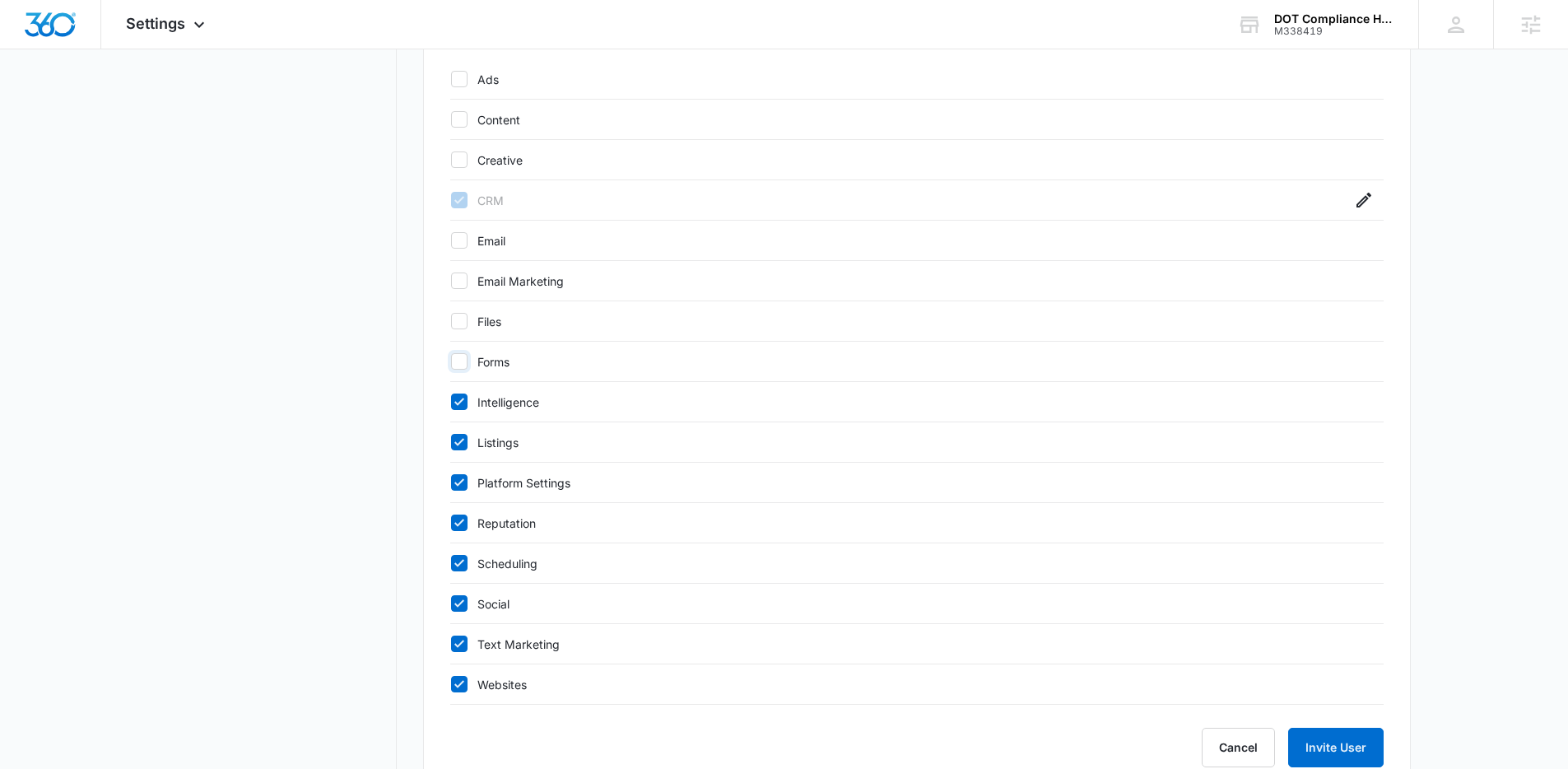
scroll to position [850, 0]
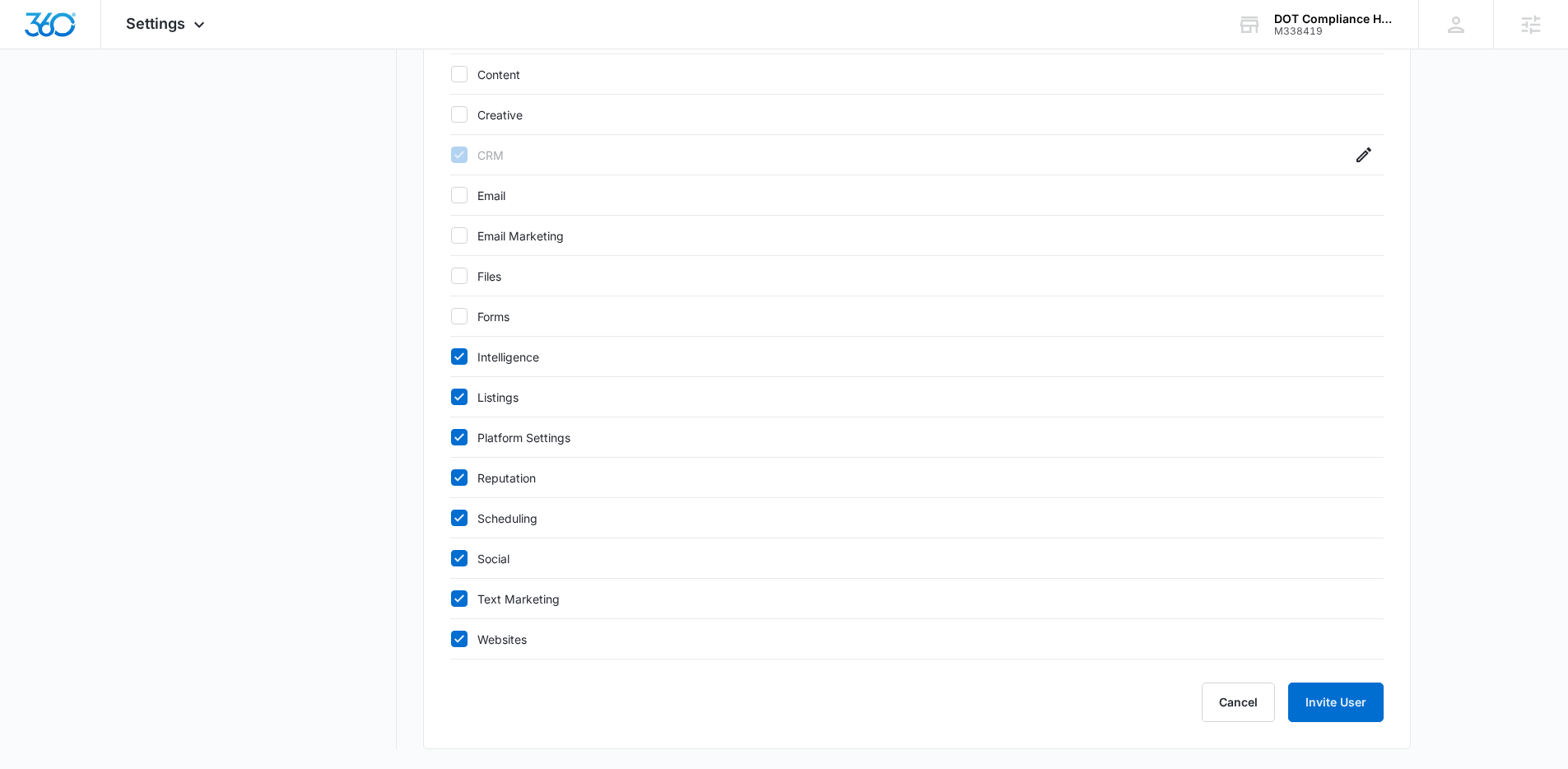
click at [462, 360] on icon at bounding box center [459, 357] width 15 height 15
click at [451, 357] on input "Intelligence" at bounding box center [451, 356] width 1 height 1
checkbox input "false"
click at [457, 397] on icon at bounding box center [459, 397] width 15 height 15
click at [451, 397] on input "Listings" at bounding box center [451, 397] width 1 height 1
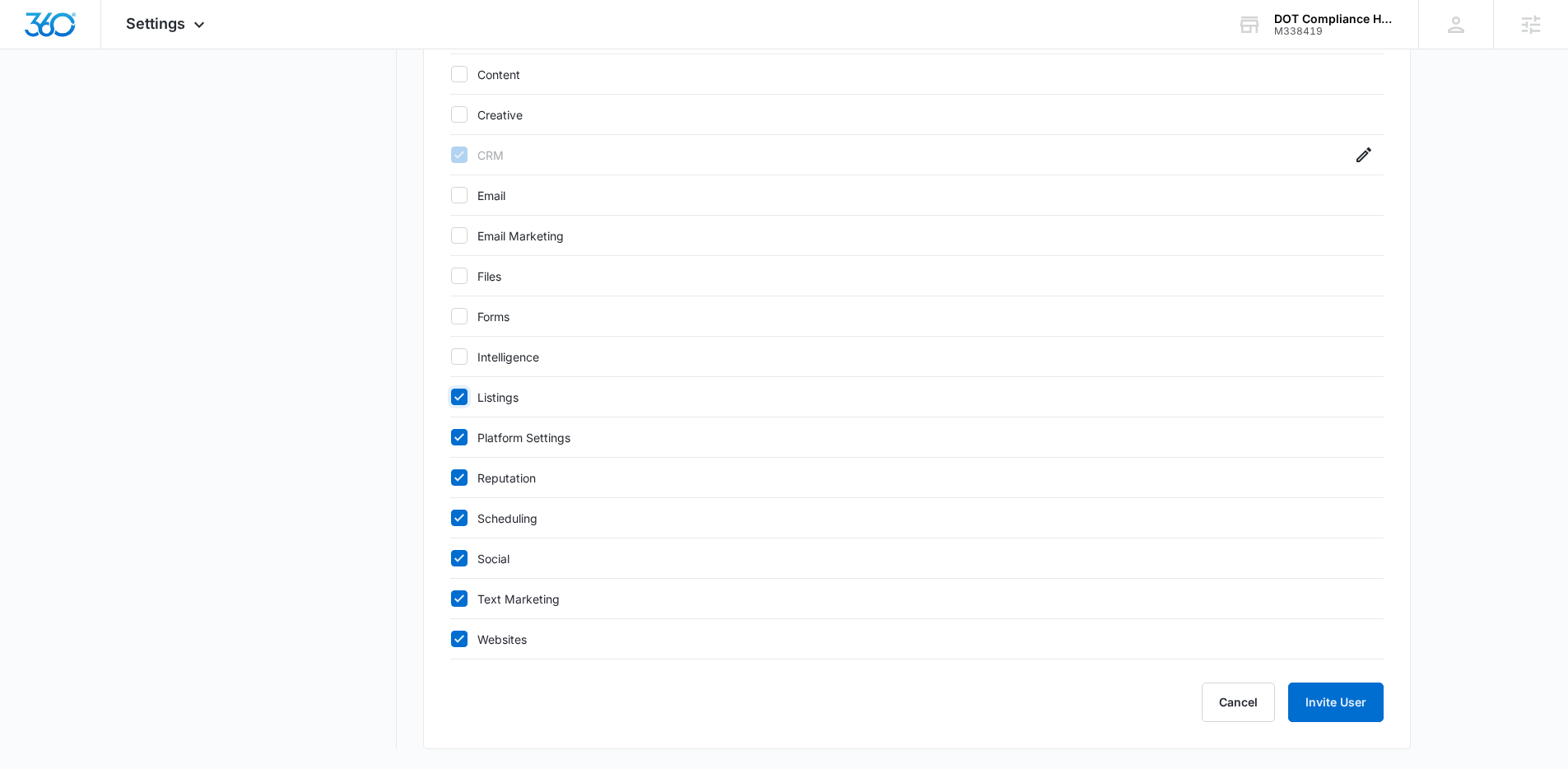
checkbox input "false"
click at [463, 434] on icon at bounding box center [459, 437] width 9 height 8
click at [451, 438] on input "Platform Settings" at bounding box center [451, 438] width 1 height 1
checkbox input "false"
click at [460, 478] on icon at bounding box center [459, 477] width 15 height 15
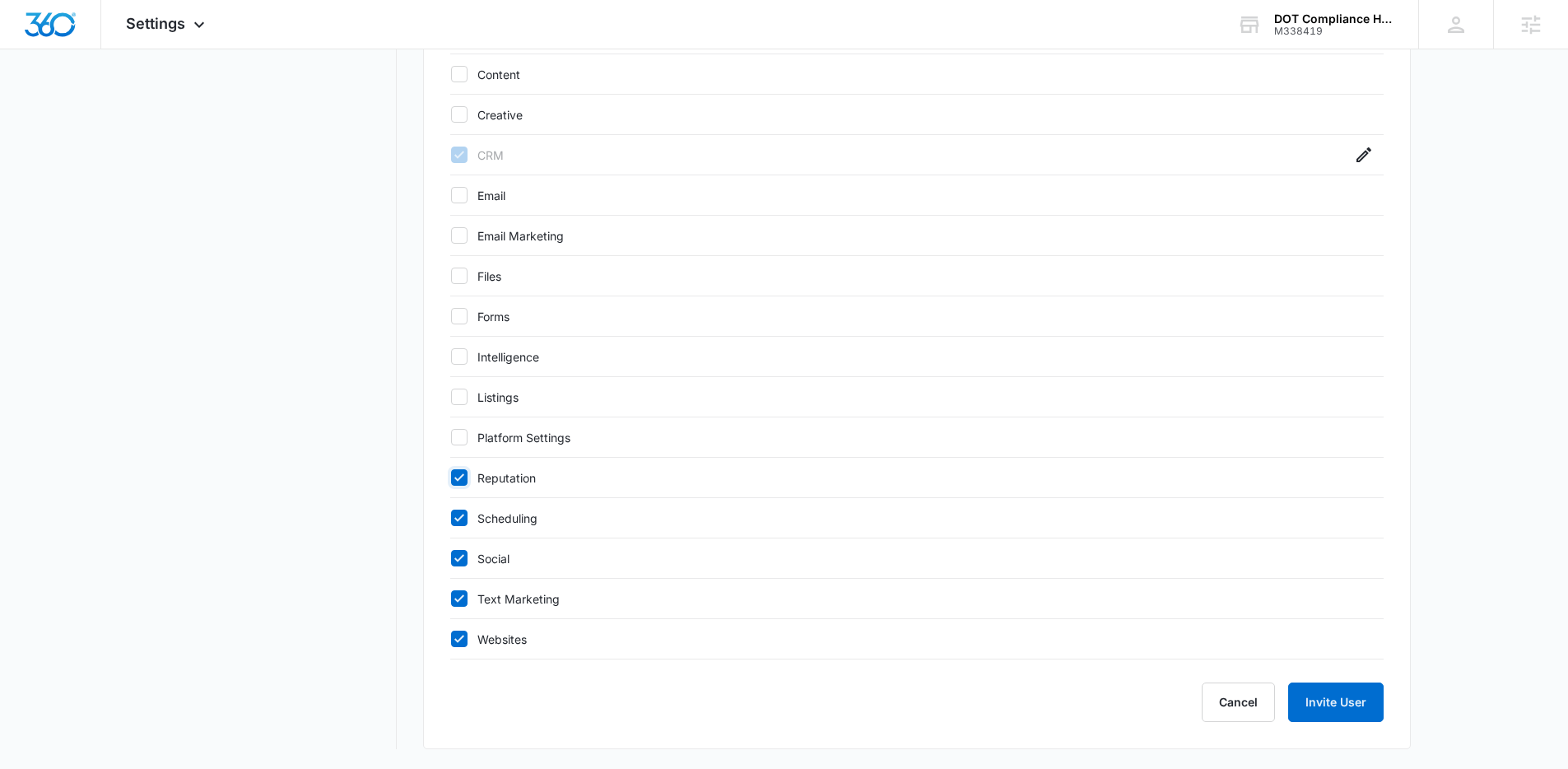
click at [451, 478] on input "Reputation" at bounding box center [451, 477] width 1 height 1
checkbox input "false"
click at [461, 520] on icon at bounding box center [459, 518] width 15 height 15
click at [451, 519] on input "Scheduling" at bounding box center [451, 518] width 1 height 1
checkbox input "false"
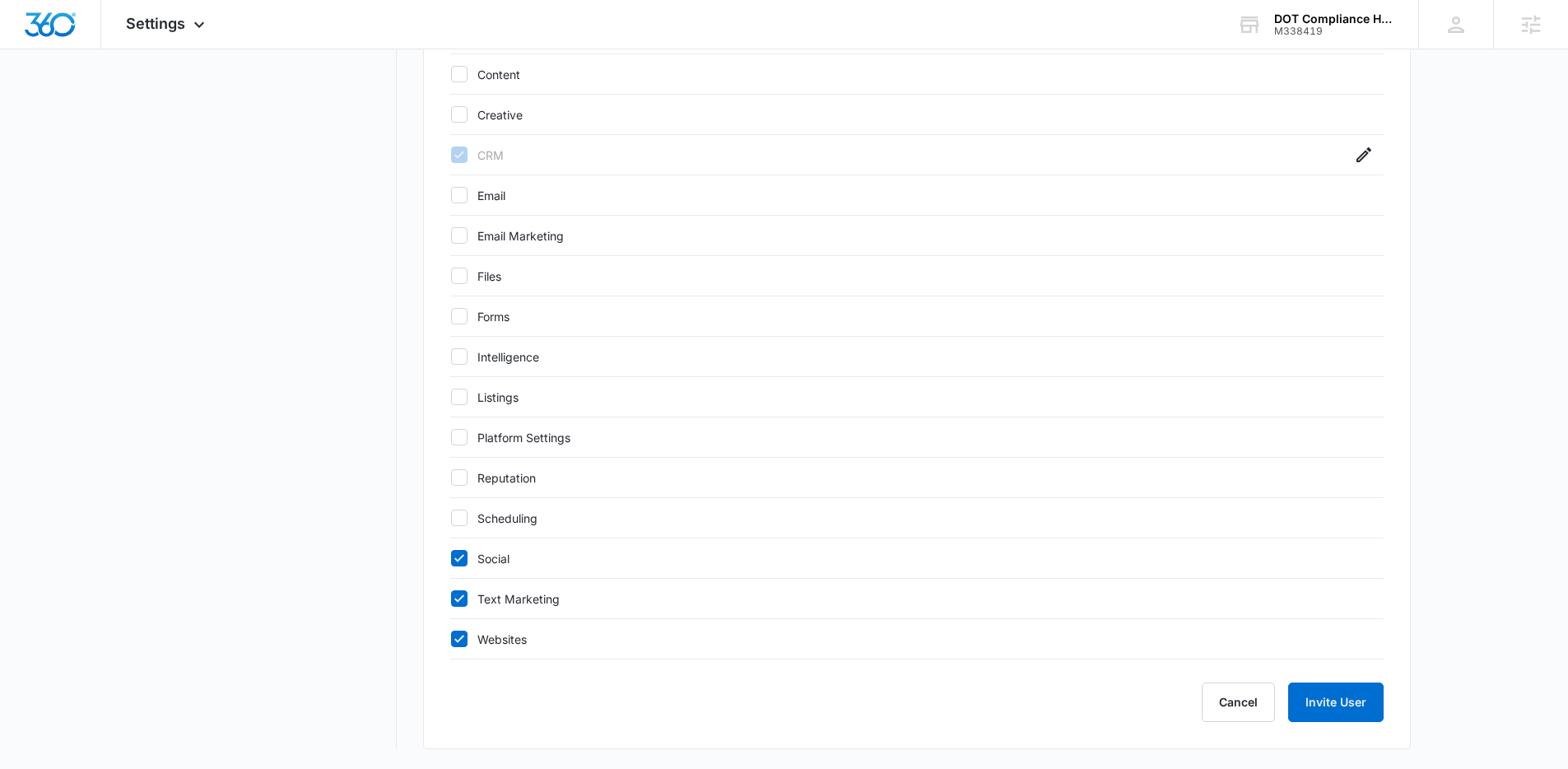
click at [461, 552] on icon at bounding box center [459, 559] width 15 height 15
click at [451, 558] on input "Social" at bounding box center [451, 558] width 1 height 1
checkbox input "false"
click at [458, 602] on icon at bounding box center [459, 599] width 15 height 15
click at [451, 599] on input "Text Marketing" at bounding box center [451, 599] width 1 height 1
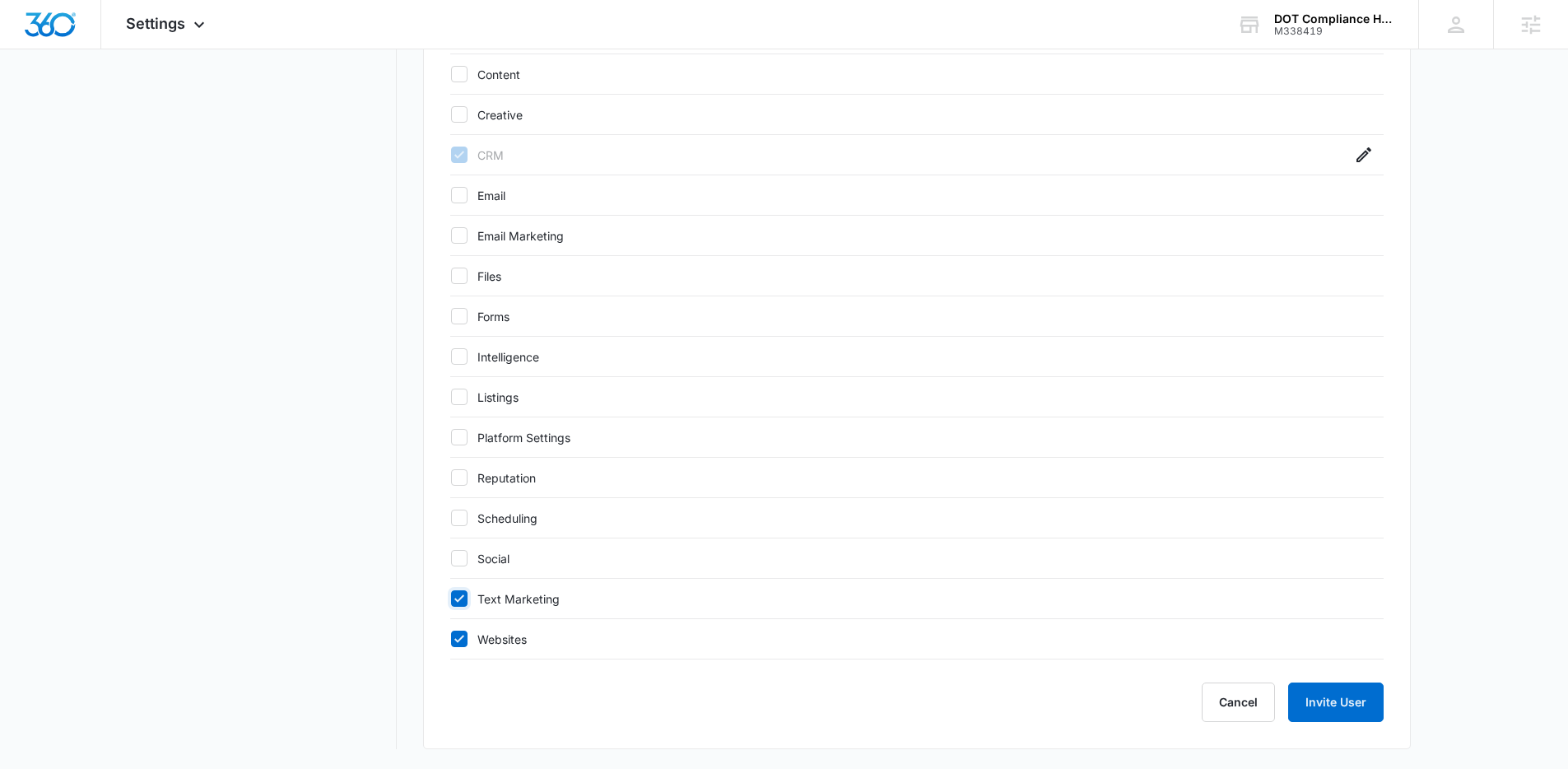
checkbox input "false"
click at [455, 644] on icon at bounding box center [459, 639] width 15 height 15
click at [451, 639] on input "Websites" at bounding box center [451, 639] width 1 height 1
checkbox input "false"
click at [1338, 692] on button "Invite User" at bounding box center [1336, 703] width 96 height 40
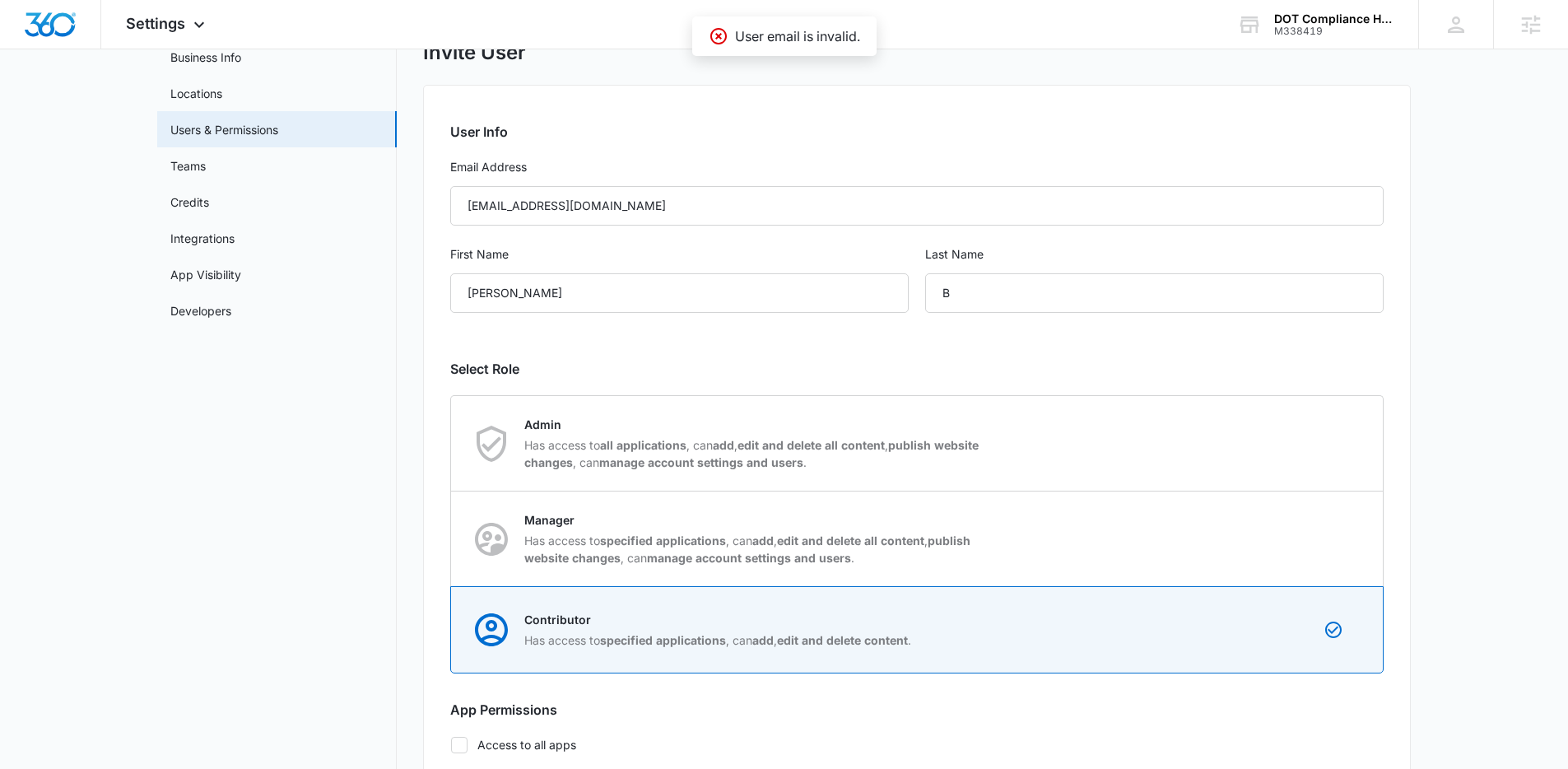
scroll to position [9, 0]
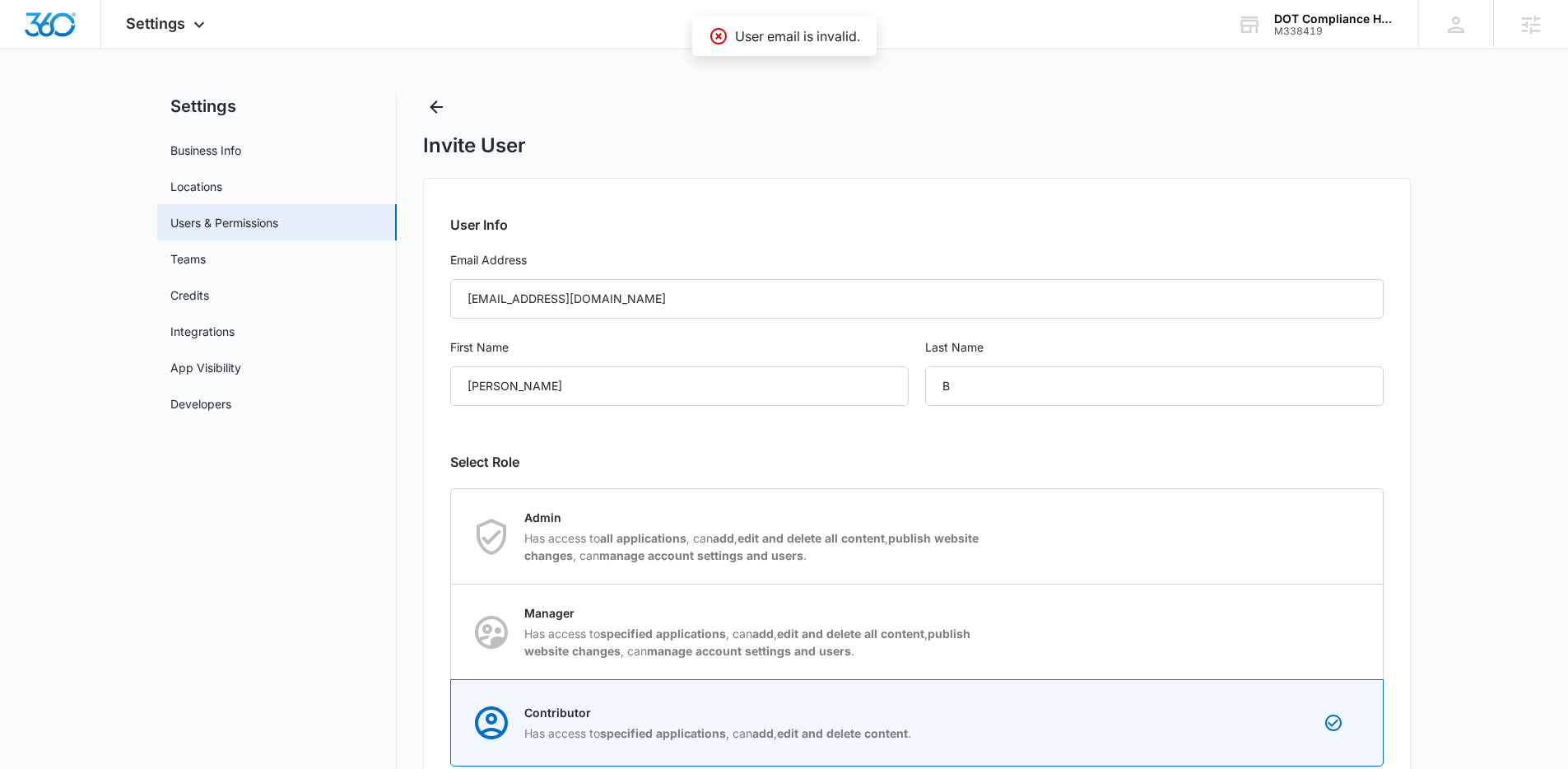
click at [699, 287] on input "carolineb@dothelpnow.com" at bounding box center [918, 299] width 934 height 40
drag, startPoint x: 568, startPoint y: 293, endPoint x: 413, endPoint y: 288, distance: 155.1
click at [654, 299] on input "carolineb@dothelpnow.com" at bounding box center [918, 299] width 934 height 40
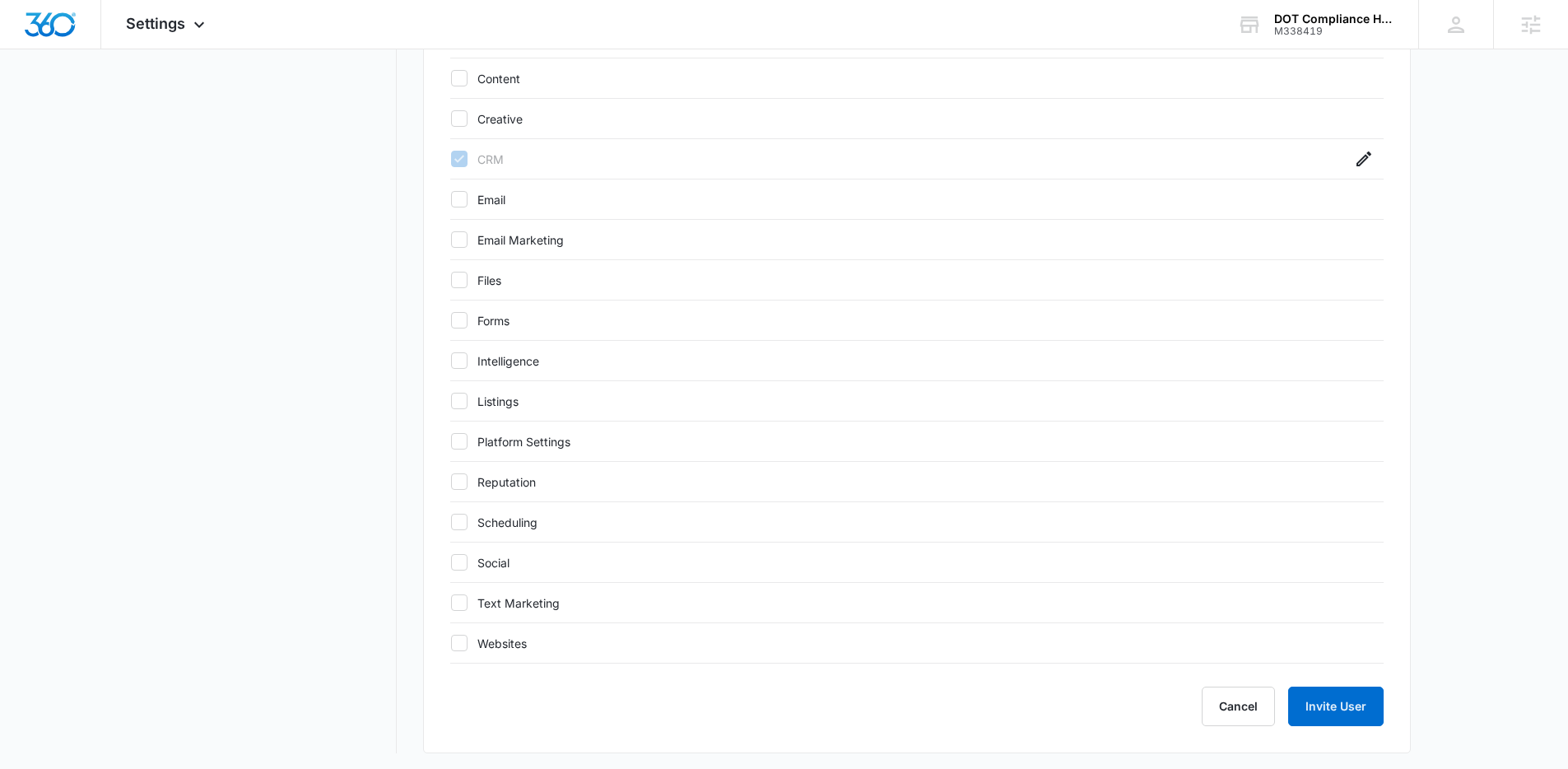
scroll to position [850, 0]
click at [1326, 702] on button "Invite User" at bounding box center [1336, 703] width 96 height 40
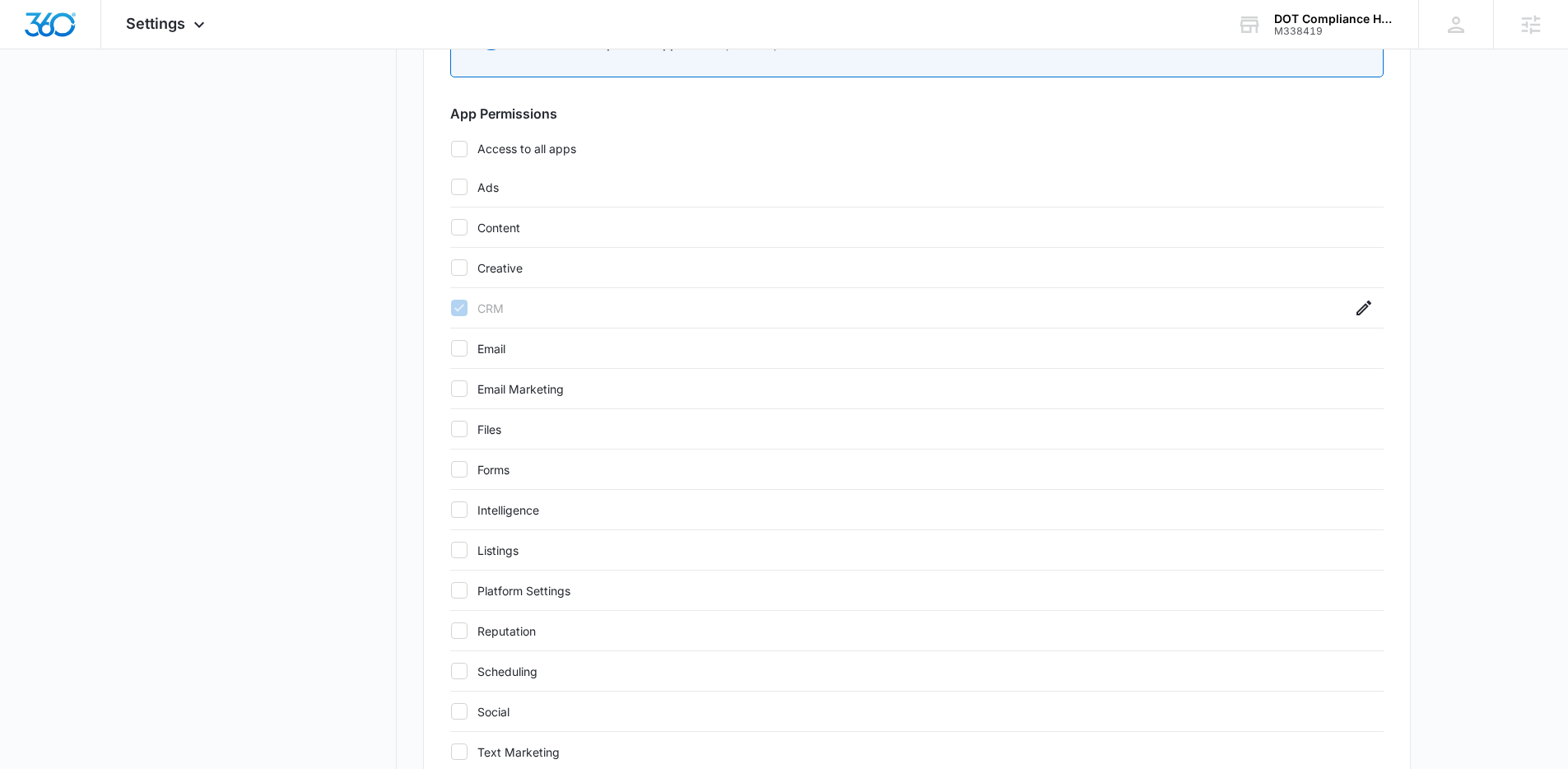
scroll to position [0, 0]
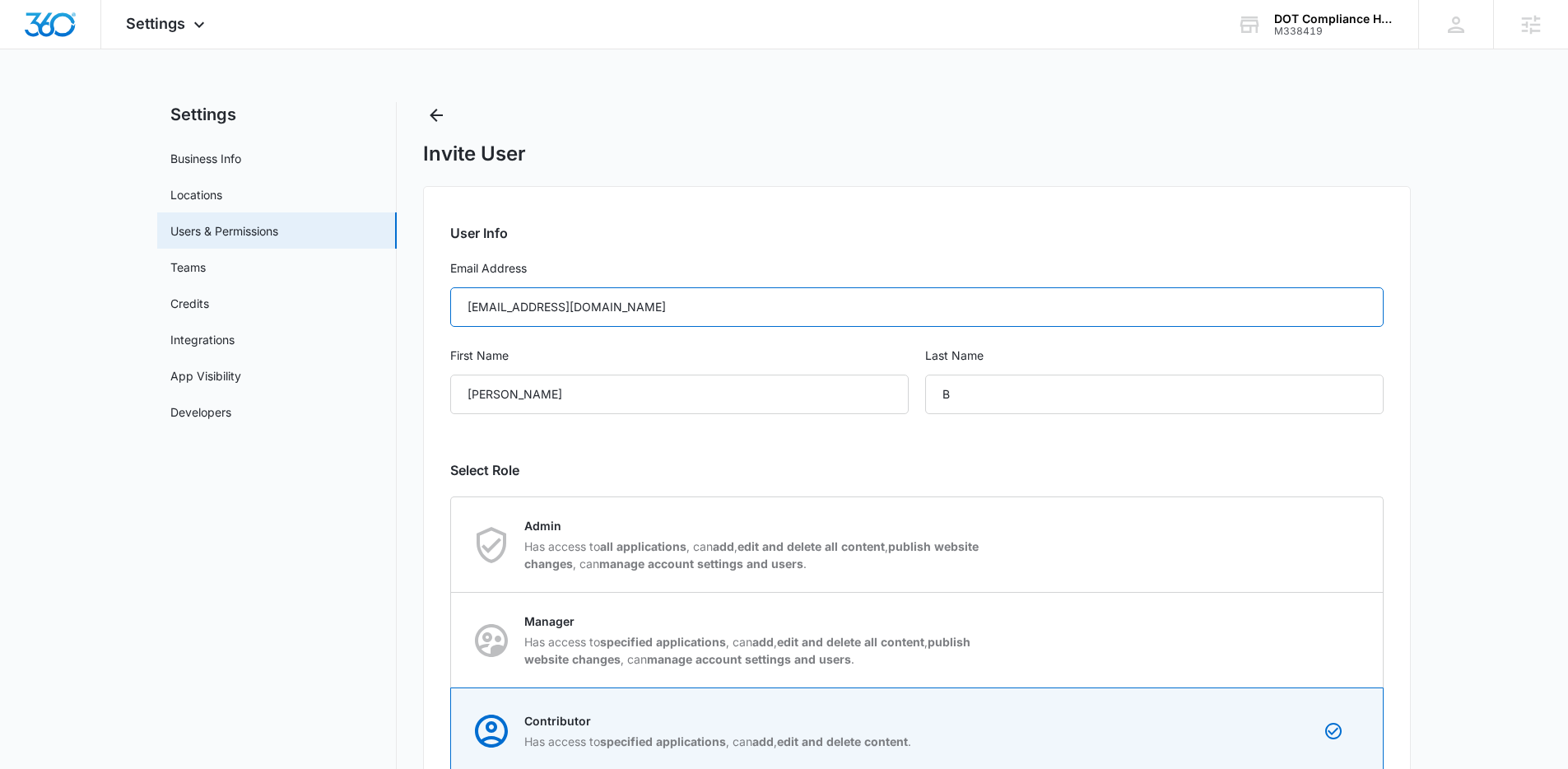
click at [676, 313] on input "carolineb@dothelpnow.com" at bounding box center [918, 307] width 934 height 40
click at [676, 313] on input "carolineb@dothelpnow.com" at bounding box center [918, 307] width 934 height 40
paste input "text"
type input "caroline@dothelpnow.com"
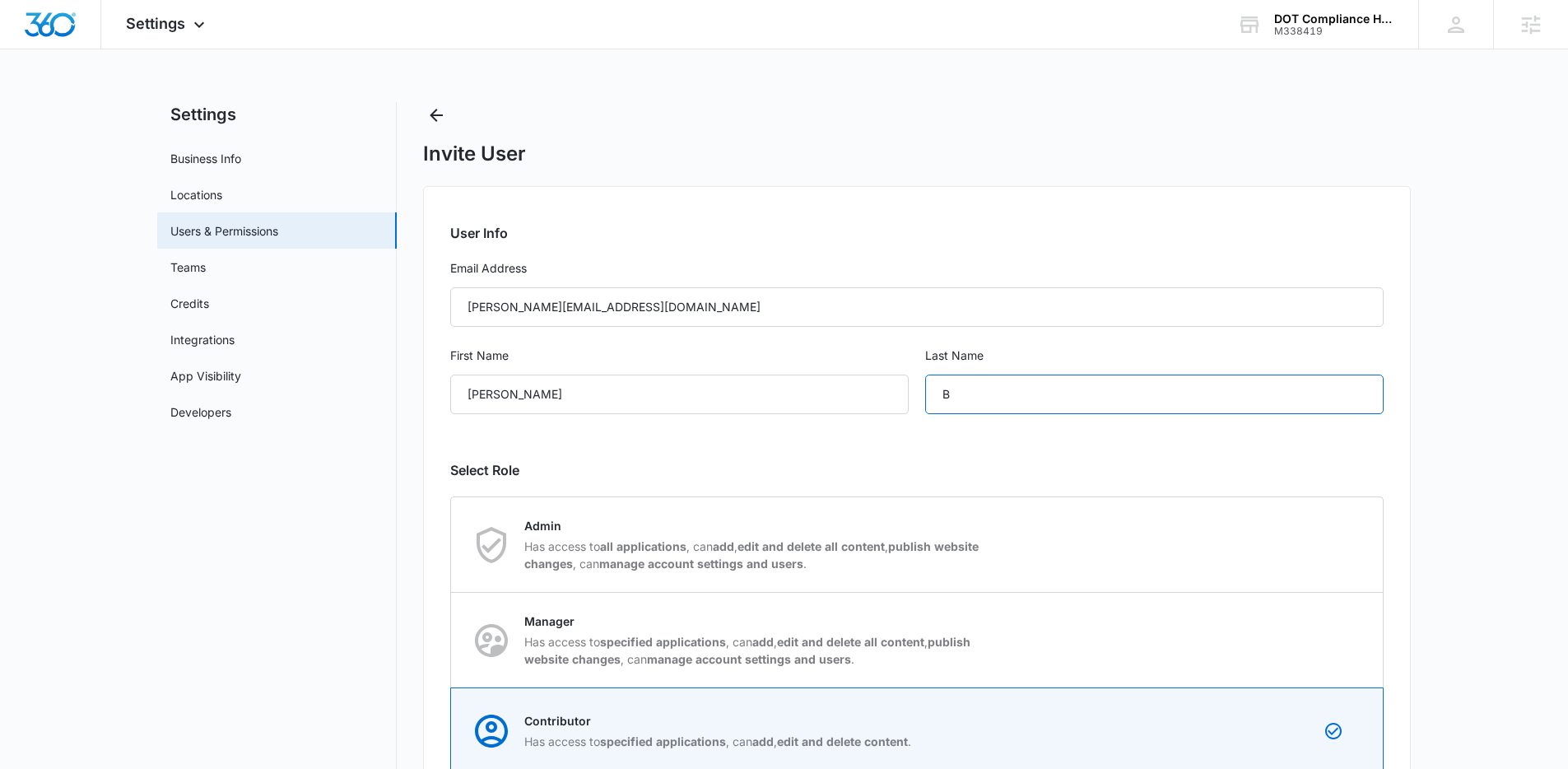
click at [996, 397] on input "B" at bounding box center [1154, 395] width 458 height 40
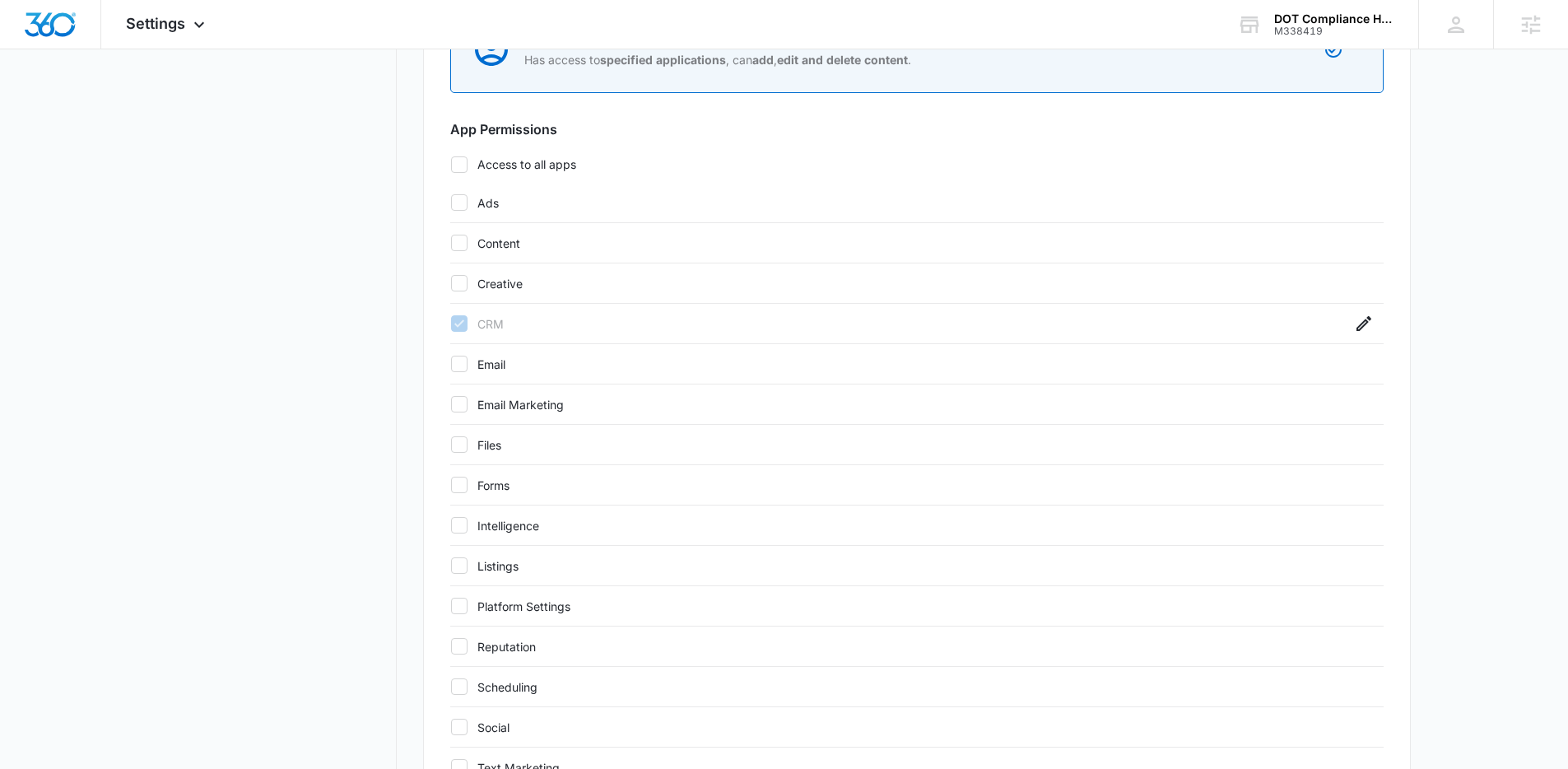
scroll to position [850, 0]
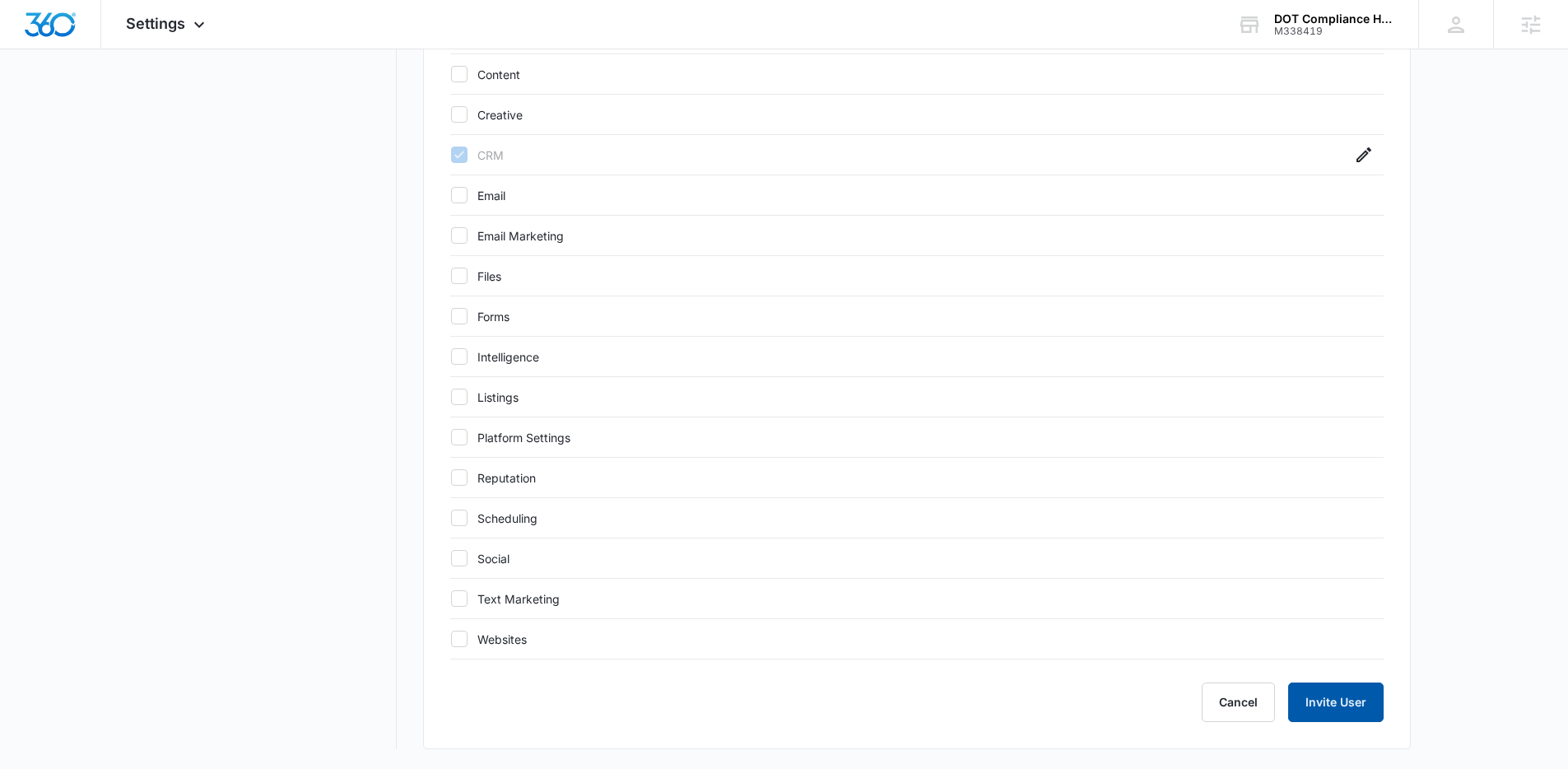
click at [1345, 711] on button "Invite User" at bounding box center [1336, 703] width 96 height 40
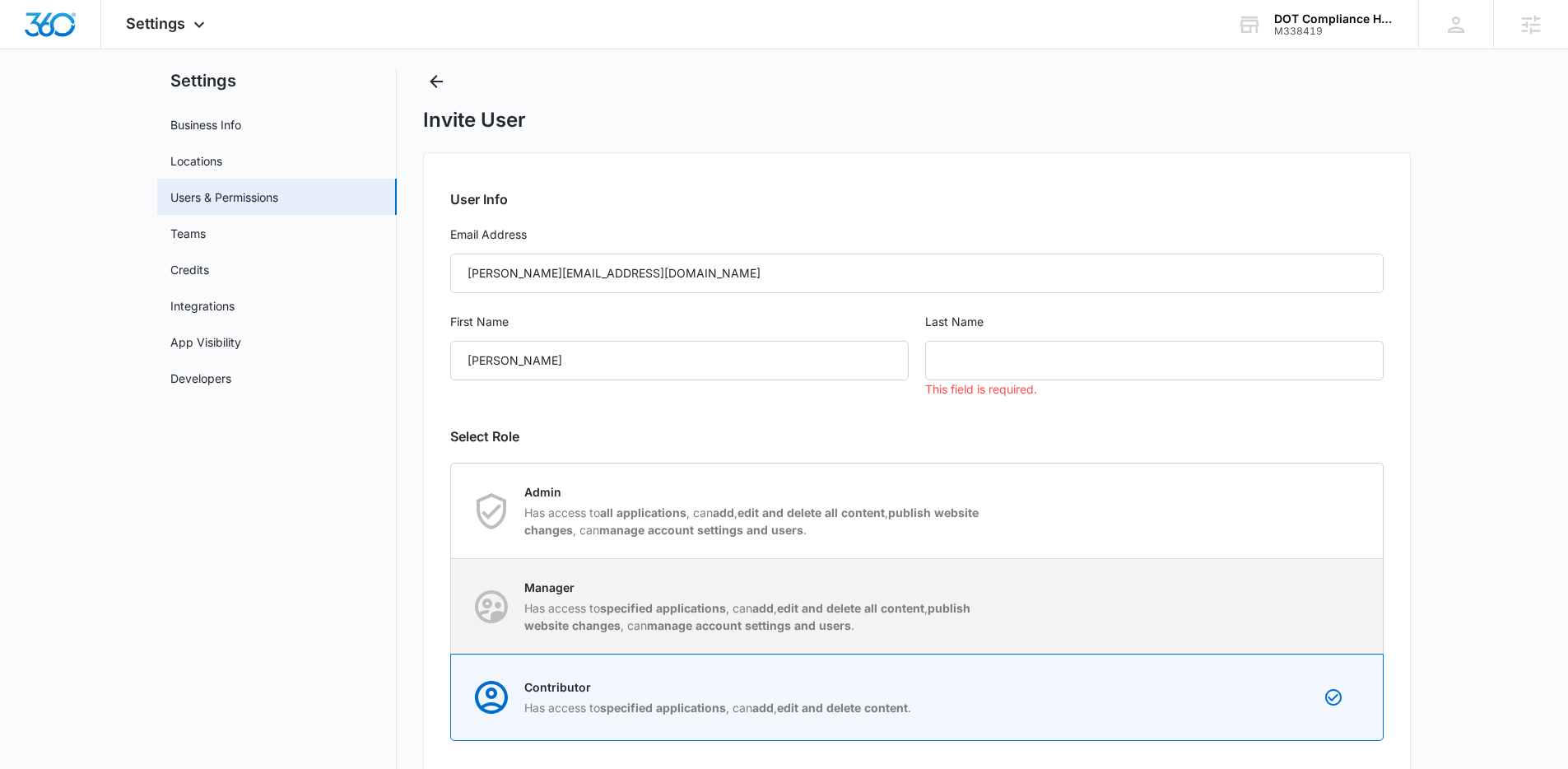
scroll to position [0, 0]
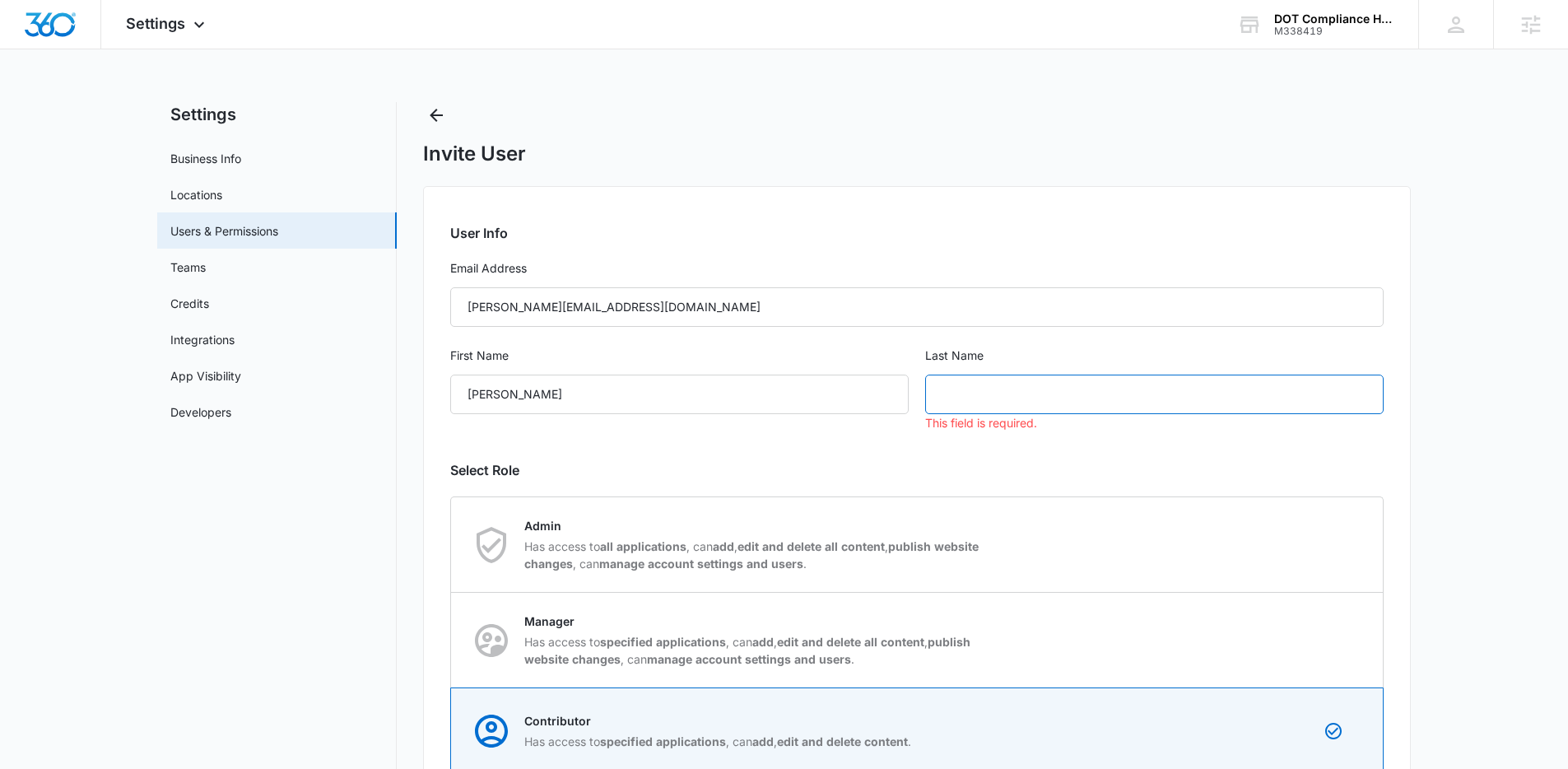
click at [1074, 390] on input "text" at bounding box center [1154, 395] width 458 height 40
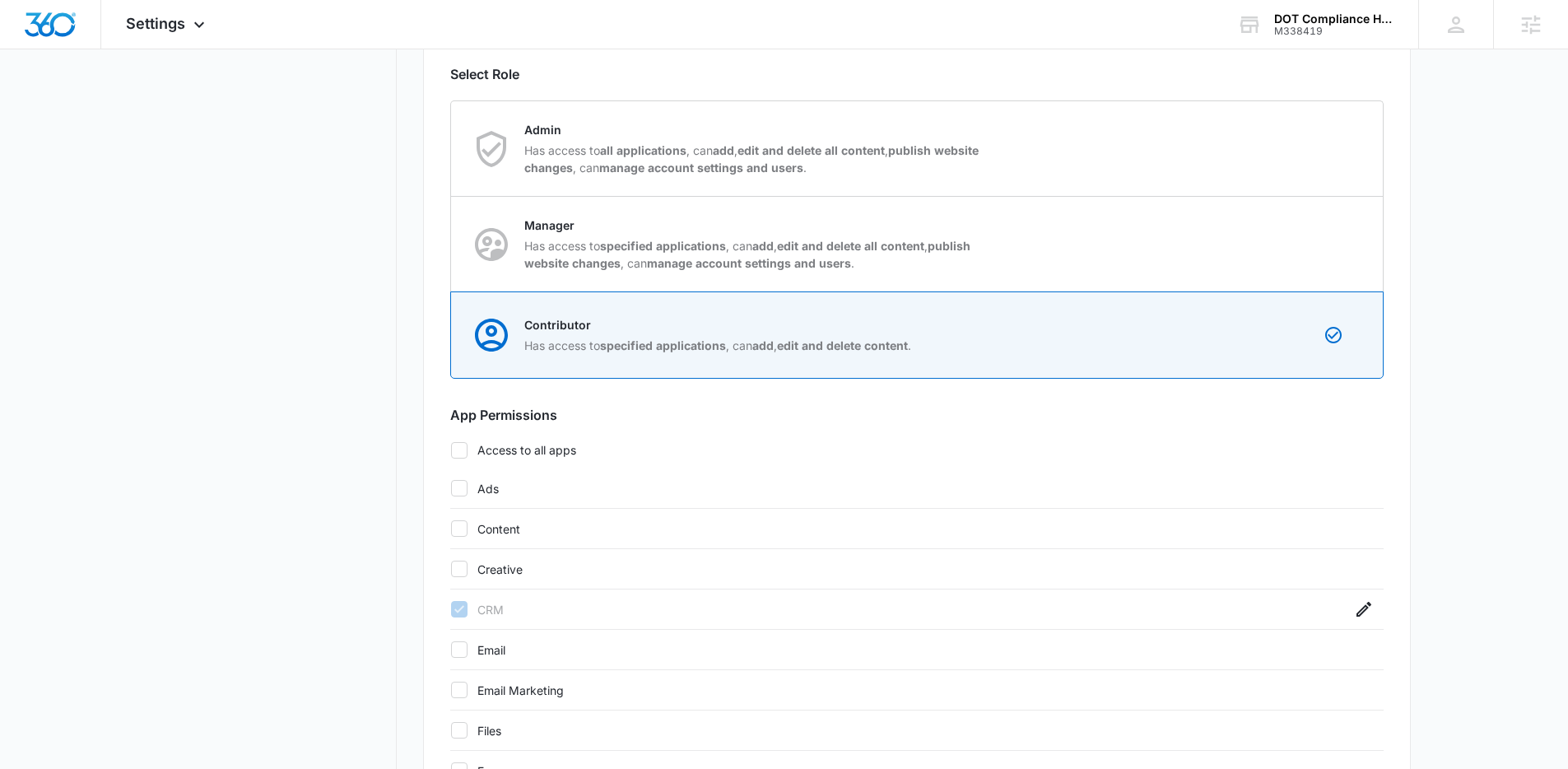
scroll to position [850, 0]
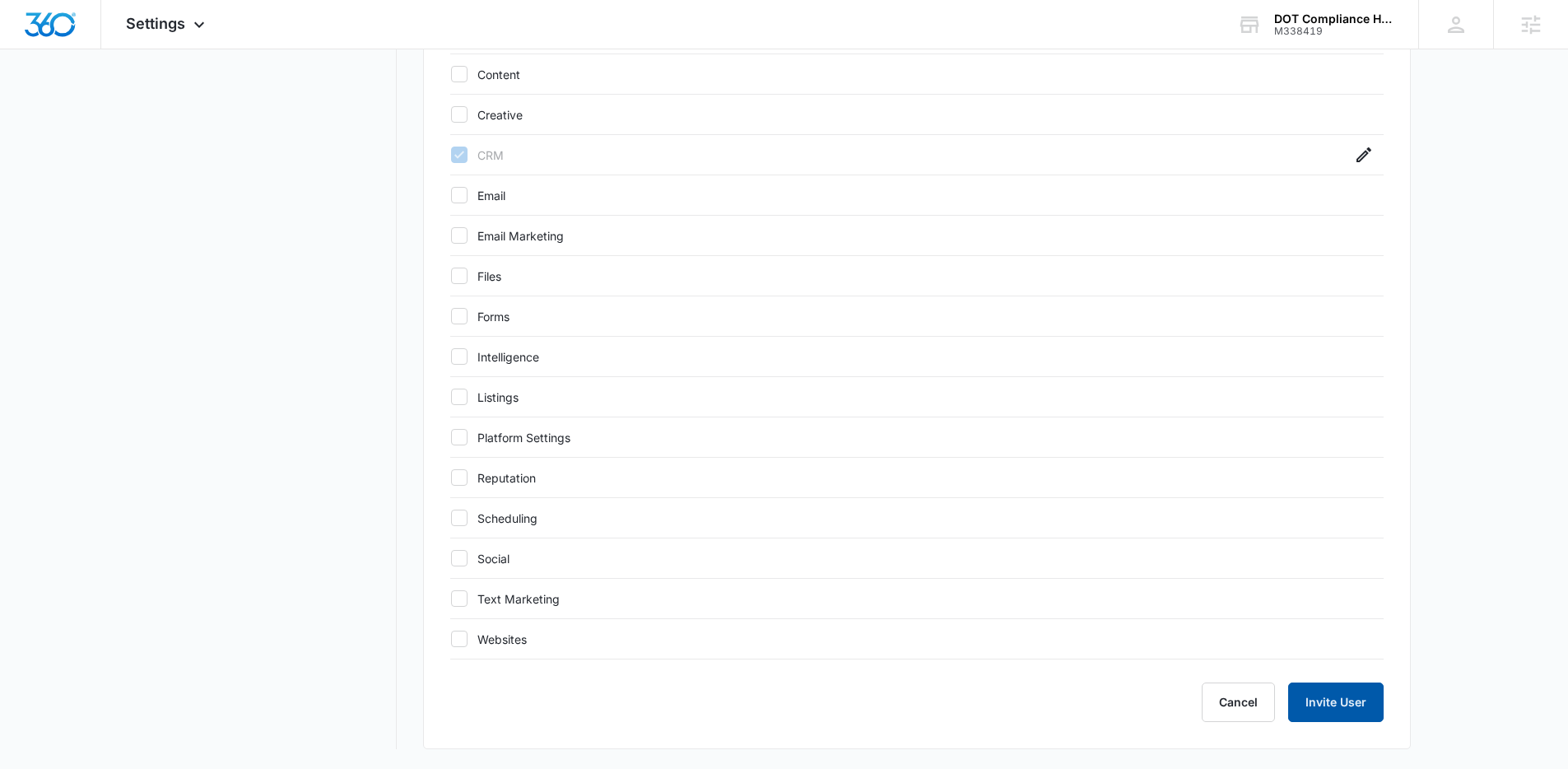
type input "B"
click at [1353, 710] on button "Invite User" at bounding box center [1336, 703] width 96 height 40
